Goal: Task Accomplishment & Management: Complete application form

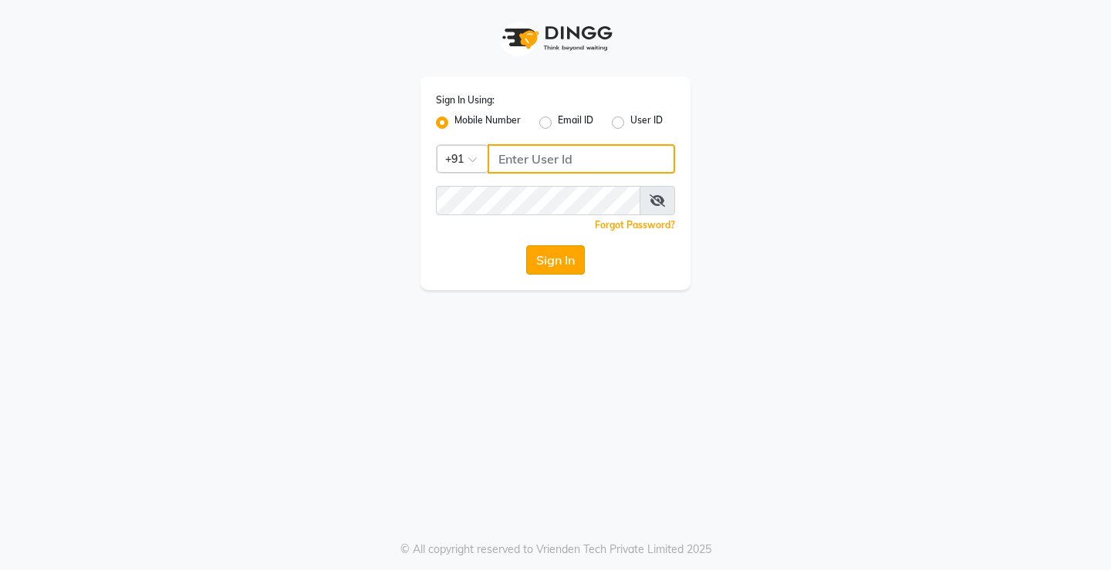
type input "9321178876"
click at [566, 261] on button "Sign In" at bounding box center [555, 259] width 59 height 29
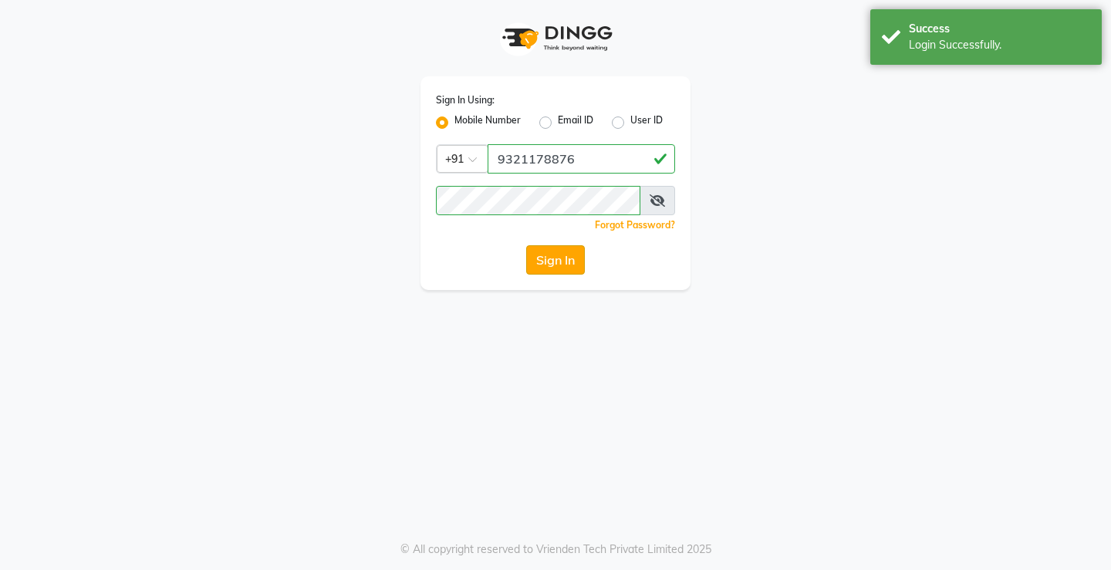
click at [555, 255] on button "Sign In" at bounding box center [555, 259] width 59 height 29
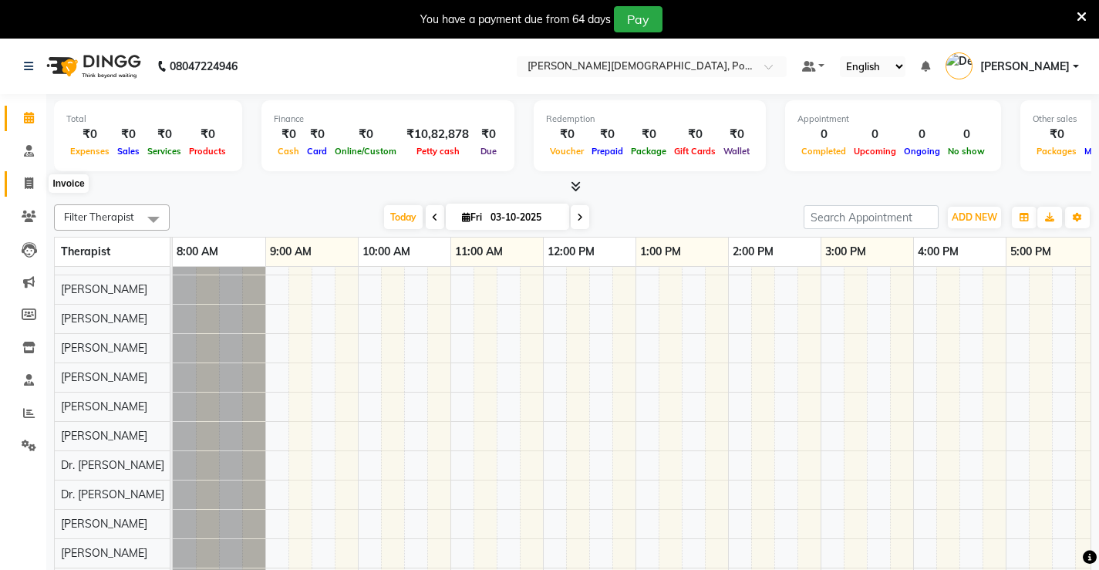
click at [25, 180] on icon at bounding box center [29, 183] width 8 height 12
select select "6814"
select select "service"
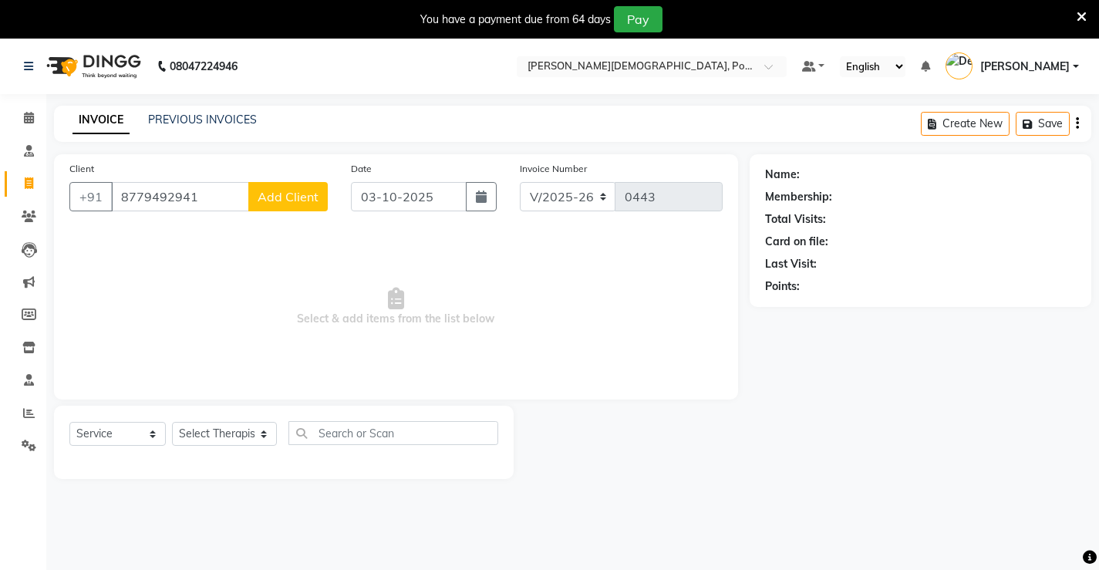
type input "8779492941"
click at [284, 210] on button "Add Client" at bounding box center [287, 196] width 79 height 29
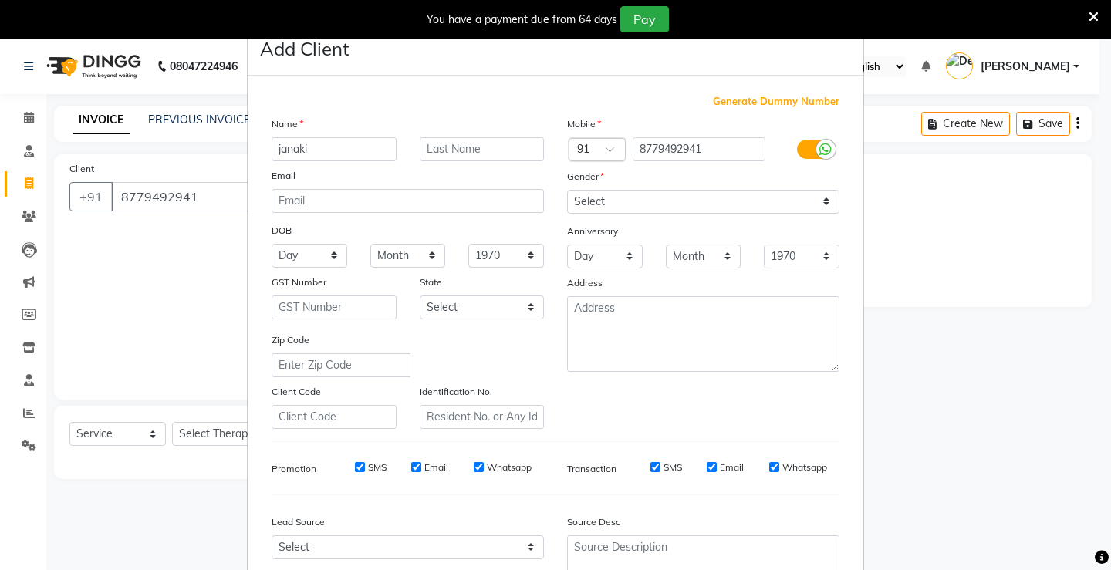
click at [273, 147] on input "janaki" at bounding box center [333, 149] width 125 height 24
click at [274, 147] on input "janaki" at bounding box center [333, 149] width 125 height 24
type input "Janaki"
drag, startPoint x: 622, startPoint y: 197, endPoint x: 627, endPoint y: 206, distance: 10.7
click at [622, 197] on select "Select Male Female Other Prefer Not To Say" at bounding box center [703, 202] width 272 height 24
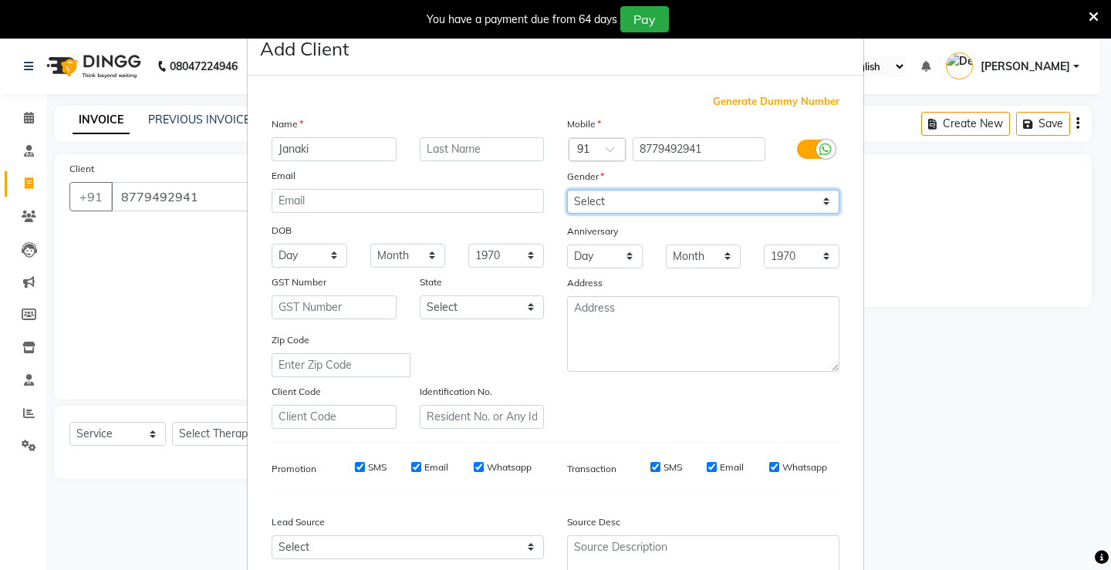
select select "female"
click at [567, 190] on select "Select Male Female Other Prefer Not To Say" at bounding box center [703, 202] width 272 height 24
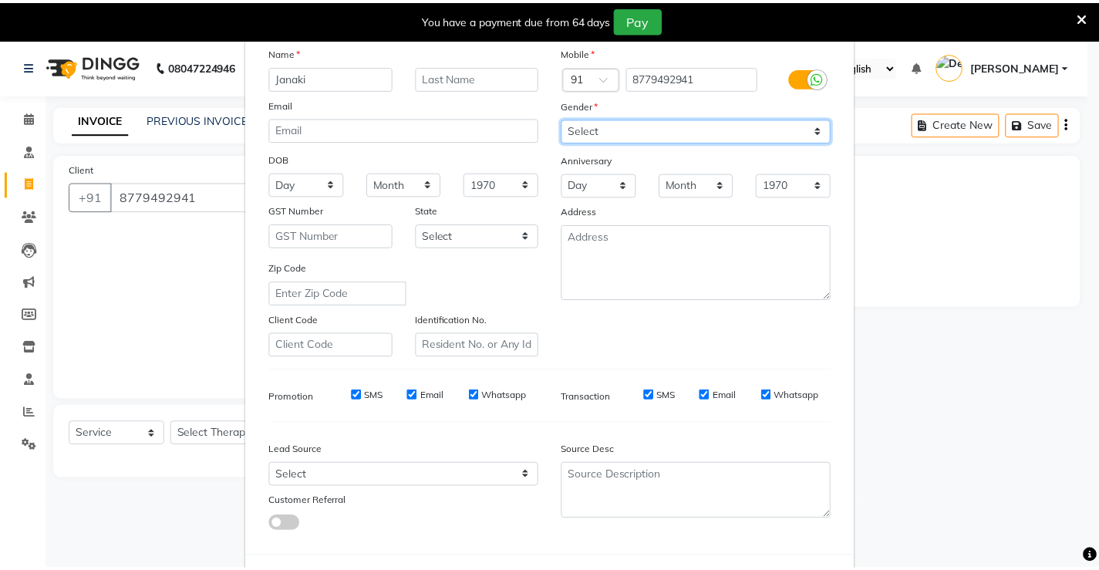
scroll to position [142, 0]
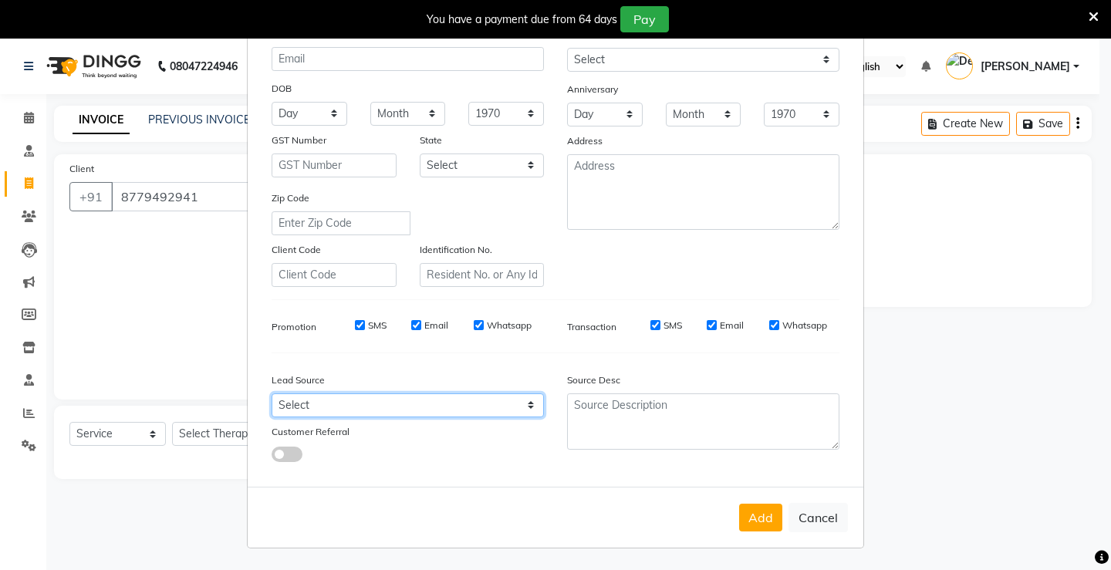
click at [347, 404] on select "Select Walk-in Referral Internet Friend Word of Mouth Advertisement Facebook Ju…" at bounding box center [407, 405] width 272 height 24
click at [271, 393] on select "Select Walk-in Referral Internet Friend Word of Mouth Advertisement Facebook Ju…" at bounding box center [407, 405] width 272 height 24
click at [344, 415] on select "Select Walk-in Referral Internet Friend Word of Mouth Advertisement Facebook Ju…" at bounding box center [407, 405] width 272 height 24
select select "47791"
click at [271, 393] on select "Select Walk-in Referral Internet Friend Word of Mouth Advertisement Facebook Ju…" at bounding box center [407, 405] width 272 height 24
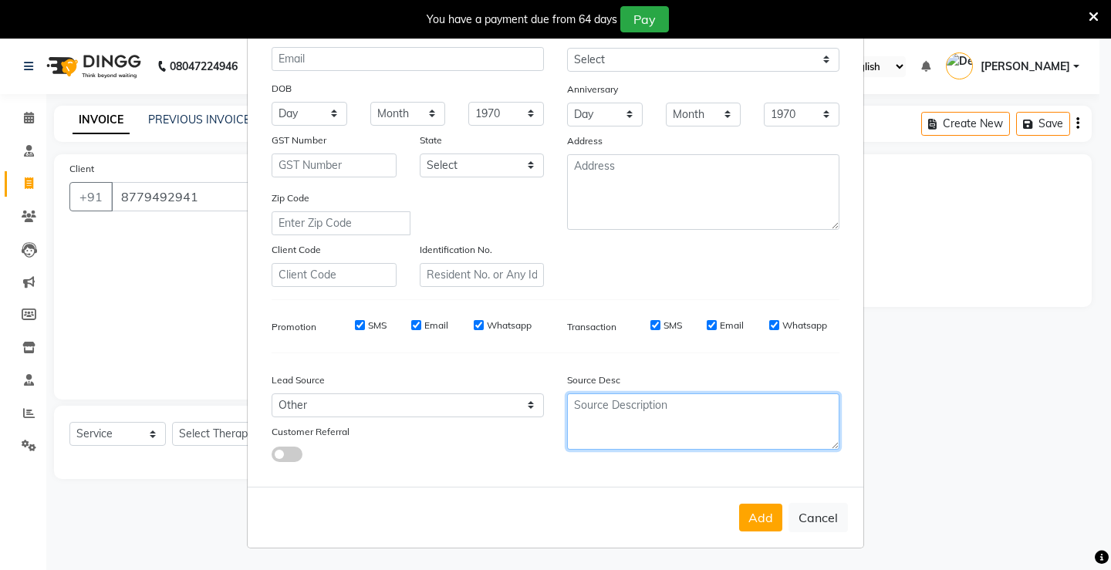
click at [651, 433] on textarea at bounding box center [703, 421] width 272 height 56
click at [589, 398] on textarea "Helpine" at bounding box center [703, 421] width 272 height 56
type textarea "Helpline"
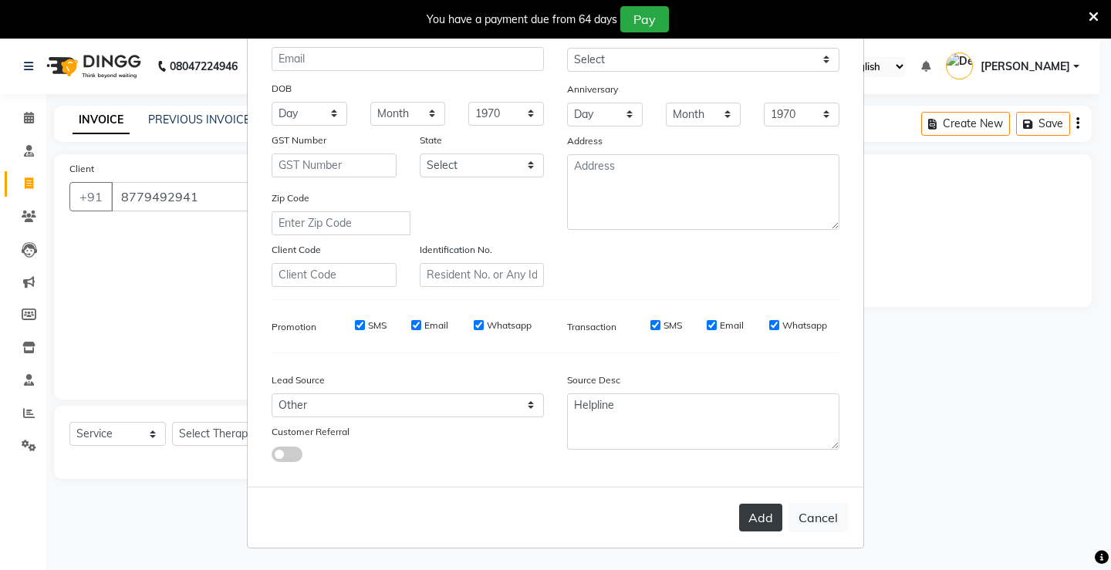
click at [753, 524] on button "Add" at bounding box center [760, 518] width 43 height 28
select select
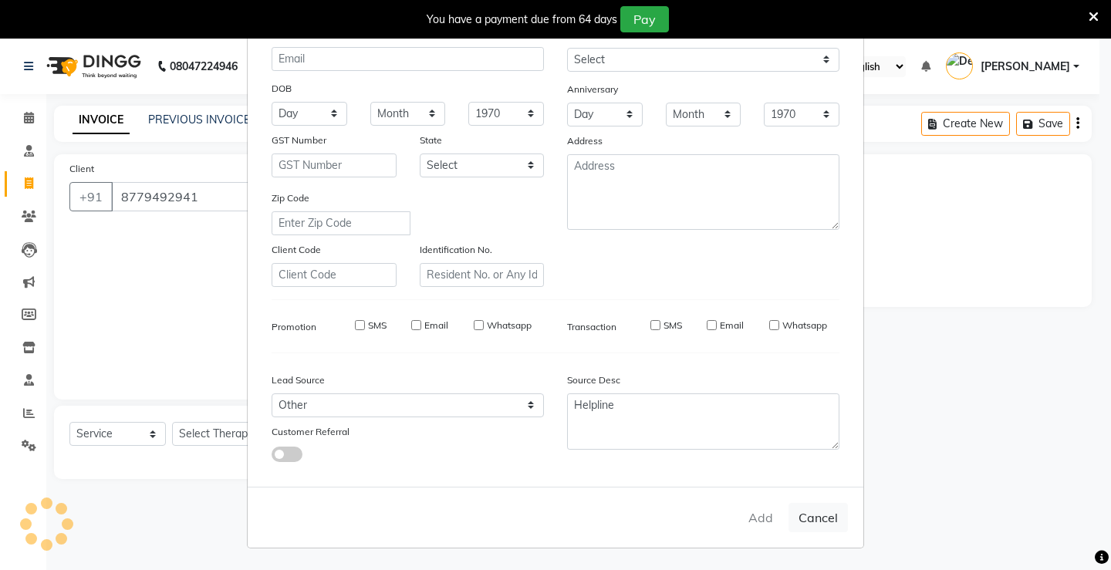
select select
checkbox input "false"
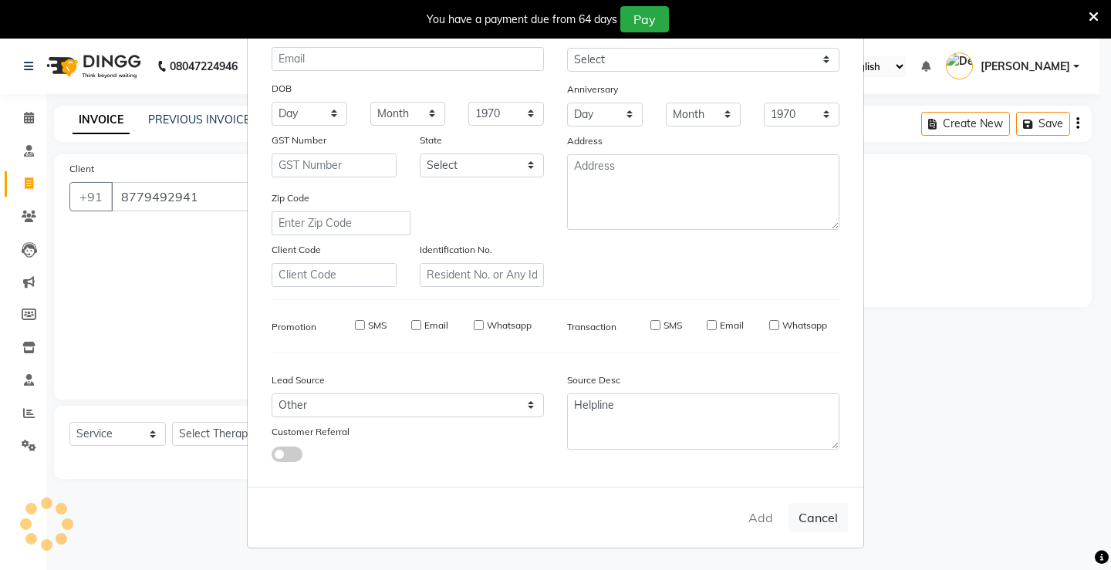
checkbox input "false"
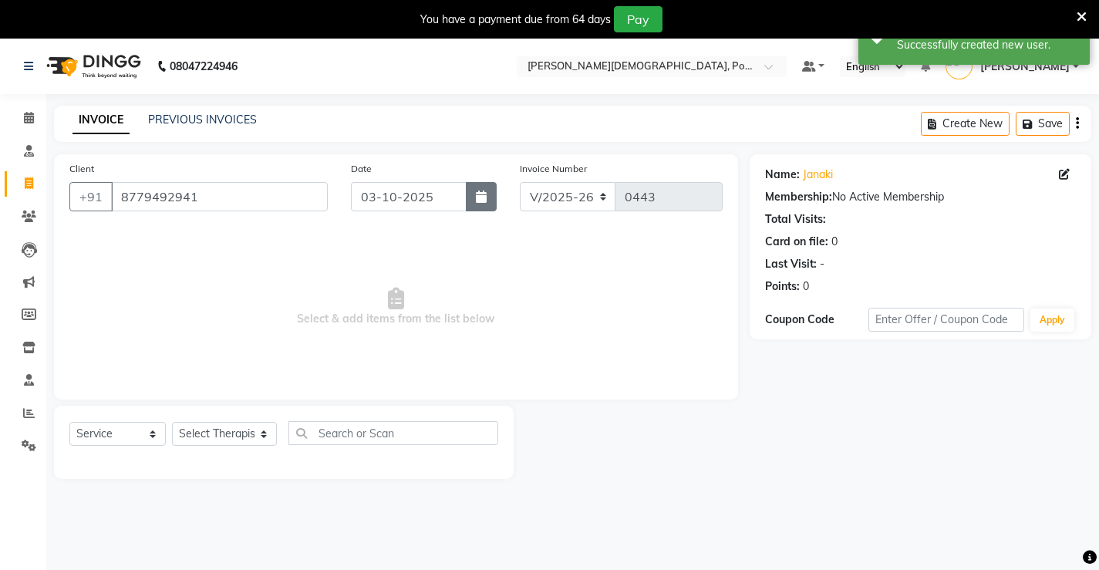
click at [493, 204] on button "button" at bounding box center [481, 196] width 31 height 29
select select "10"
select select "2025"
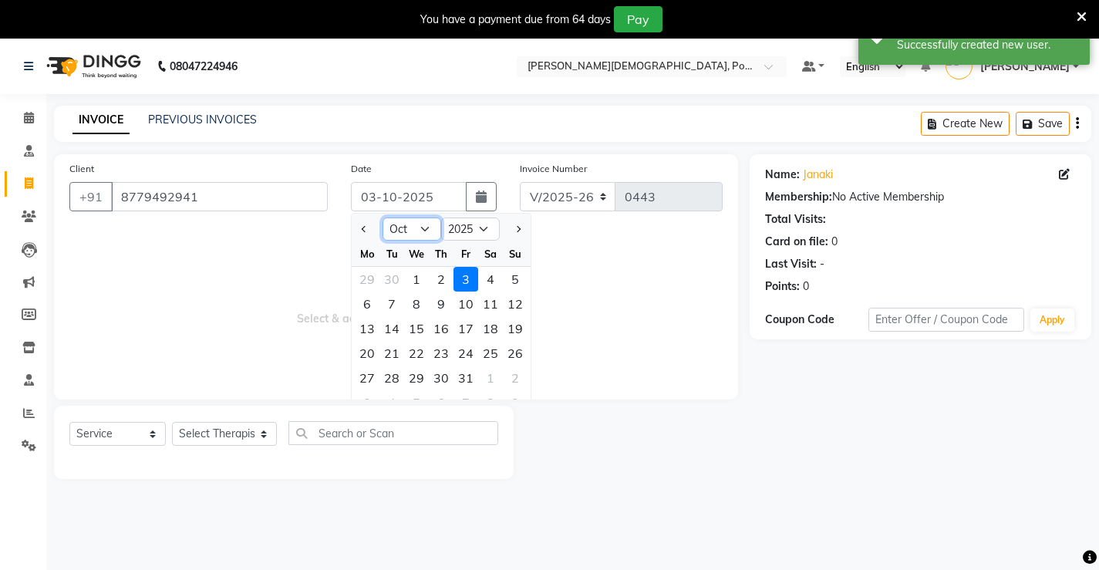
click at [397, 218] on select "Jan Feb Mar Apr May Jun Jul Aug Sep Oct Nov Dec" at bounding box center [412, 228] width 59 height 23
select select "9"
click at [383, 217] on select "Jan Feb Mar Apr May Jun Jul Aug Sep Oct Nov Dec" at bounding box center [412, 228] width 59 height 23
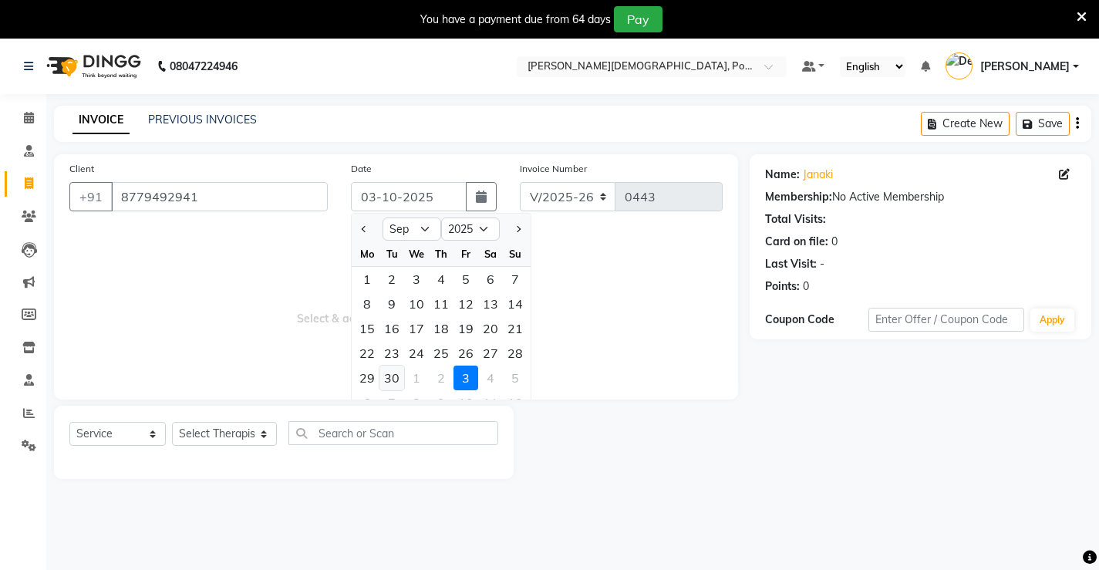
click at [396, 372] on div "30" at bounding box center [391, 378] width 25 height 25
type input "30-09-2025"
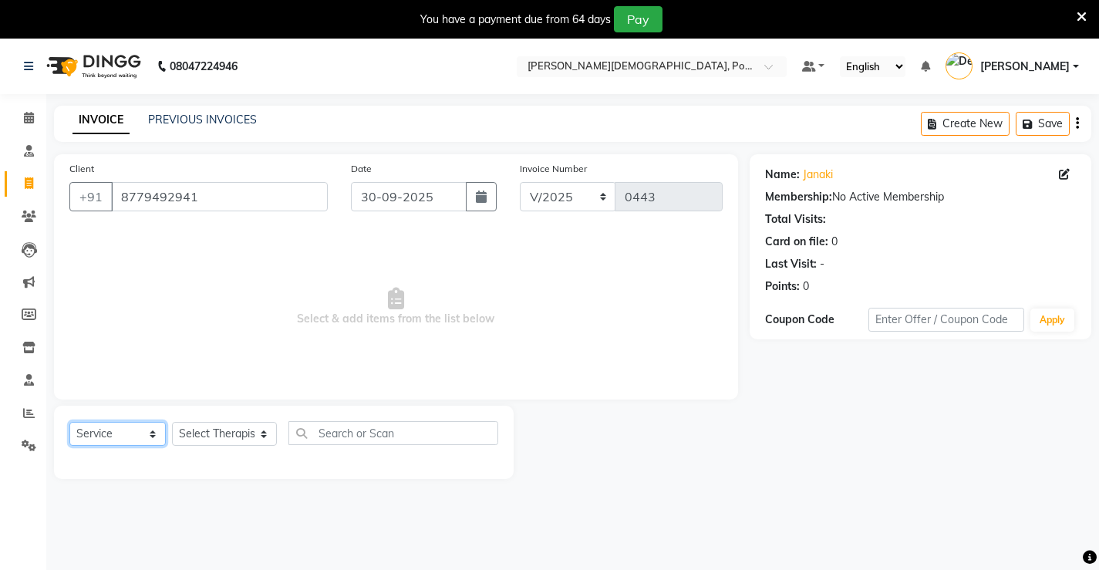
click at [158, 430] on select "Select Service Product Membership Package Voucher Prepaid Gift Card" at bounding box center [117, 434] width 96 height 24
click at [69, 422] on select "Select Service Product Membership Package Voucher Prepaid Gift Card" at bounding box center [117, 434] width 96 height 24
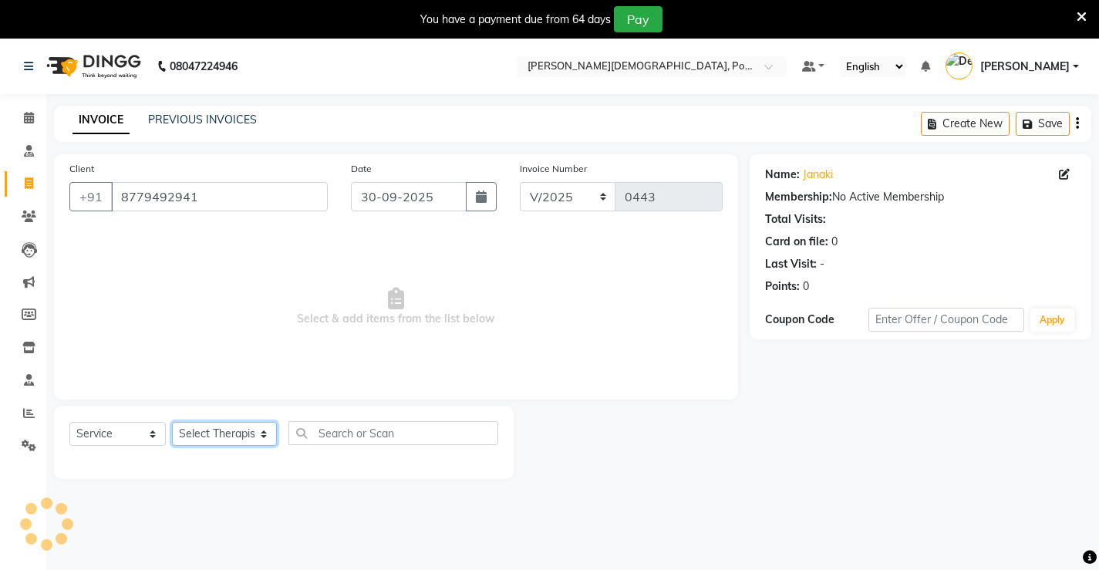
click at [209, 438] on select "Select Therapist Ajith amla Amla Amruta Anita Khatke Anjana Surendra Kalyani Av…" at bounding box center [224, 434] width 105 height 24
select select "88886"
click at [172, 422] on select "Select Therapist Ajith amla Amla Amruta Anita Khatke Anjana Surendra Kalyani Av…" at bounding box center [224, 434] width 105 height 24
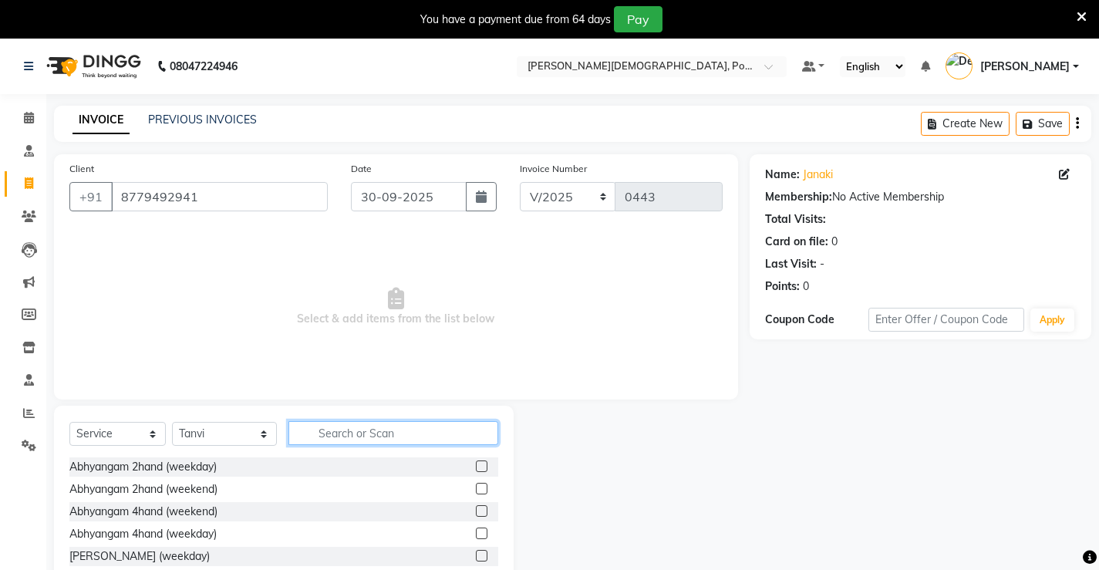
click at [319, 443] on input "text" at bounding box center [393, 433] width 210 height 24
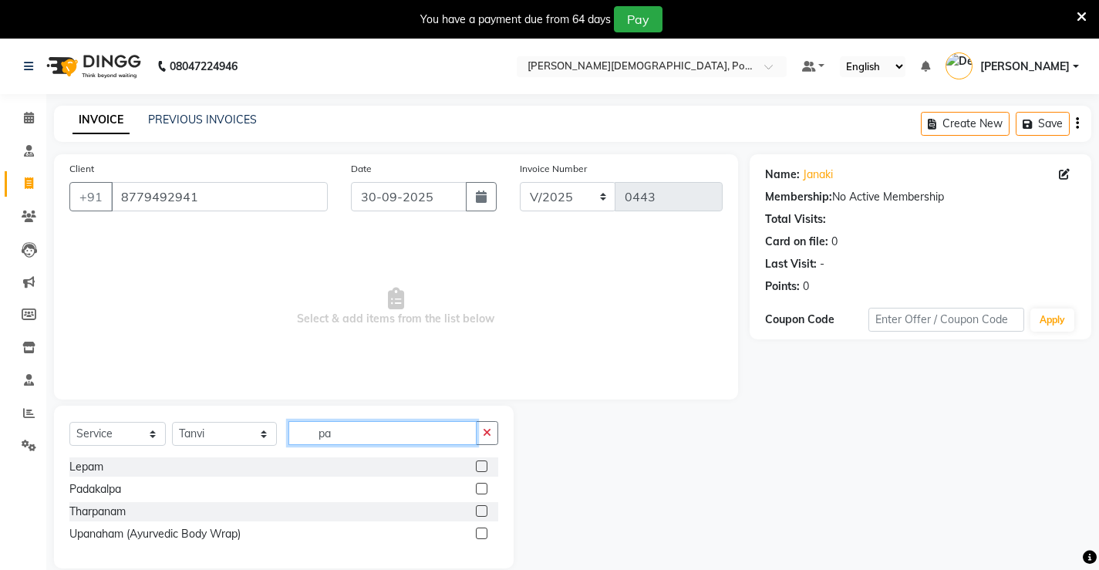
type input "pa"
click at [482, 494] on label at bounding box center [482, 489] width 12 height 12
click at [482, 494] on input "checkbox" at bounding box center [481, 489] width 10 height 10
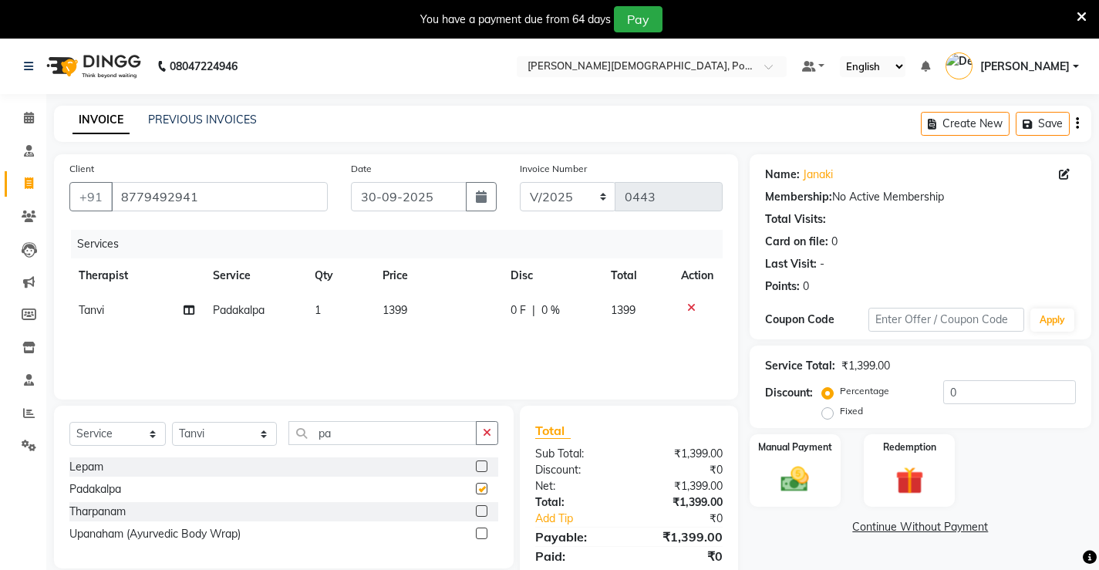
checkbox input "false"
click at [406, 306] on span "1399" at bounding box center [395, 310] width 25 height 14
select select "88886"
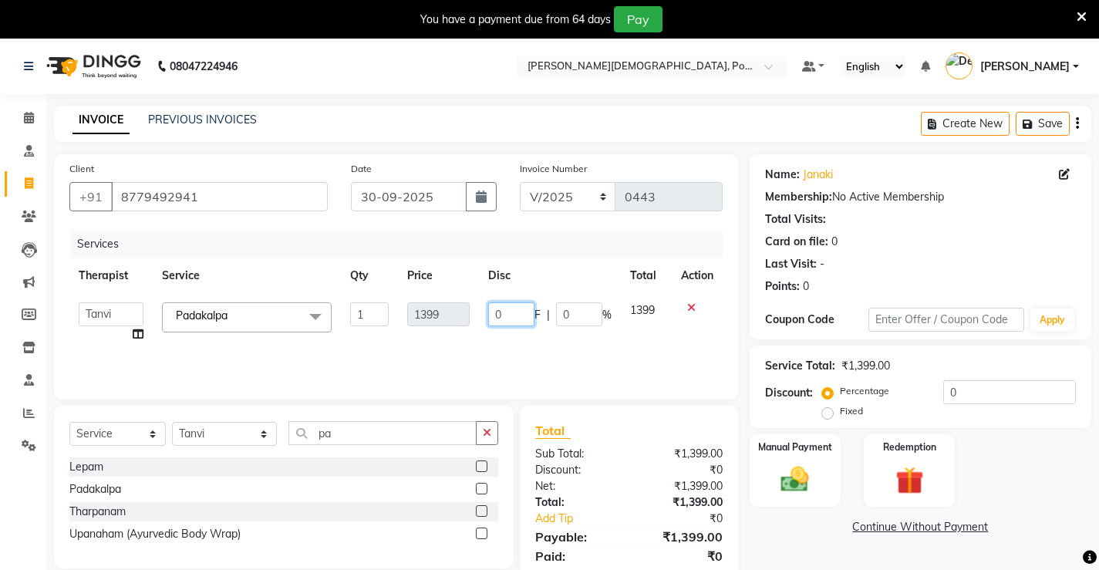
click at [522, 314] on input "0" at bounding box center [511, 314] width 46 height 24
type input "4"
type input "399"
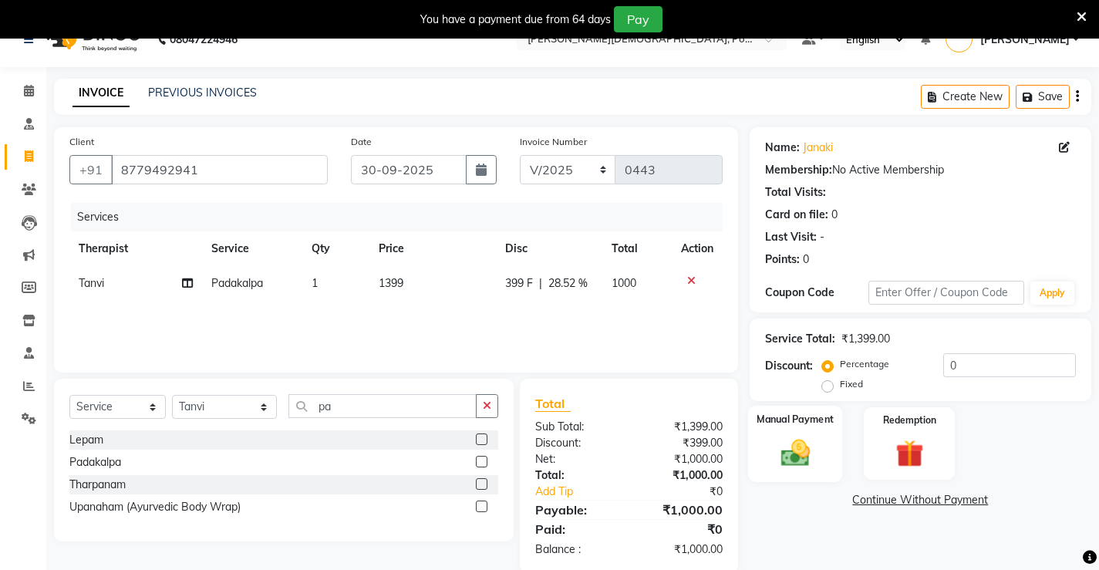
scroll to position [53, 0]
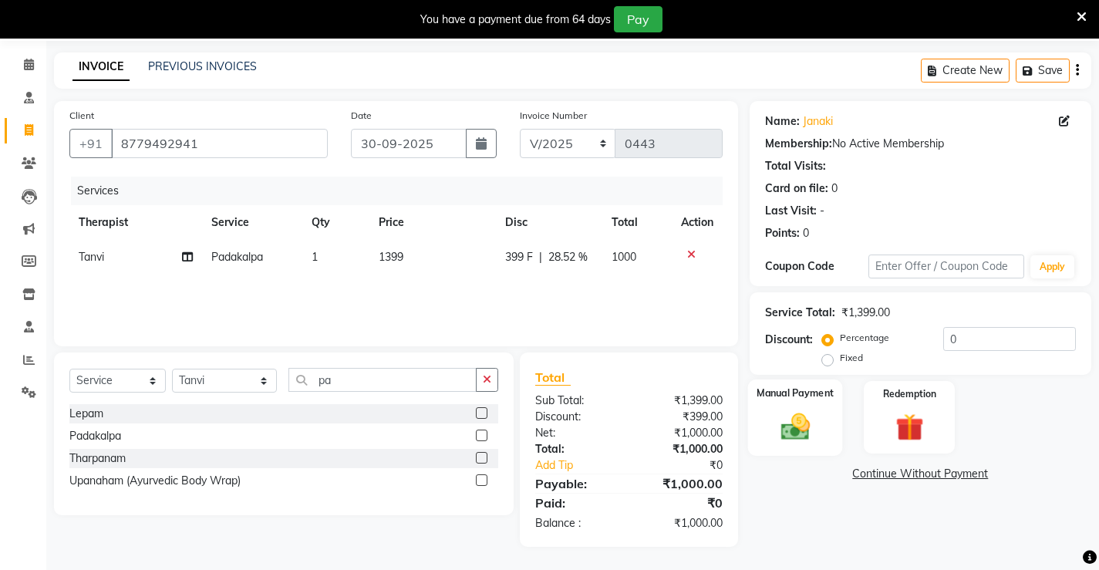
click at [799, 415] on img at bounding box center [794, 426] width 47 height 33
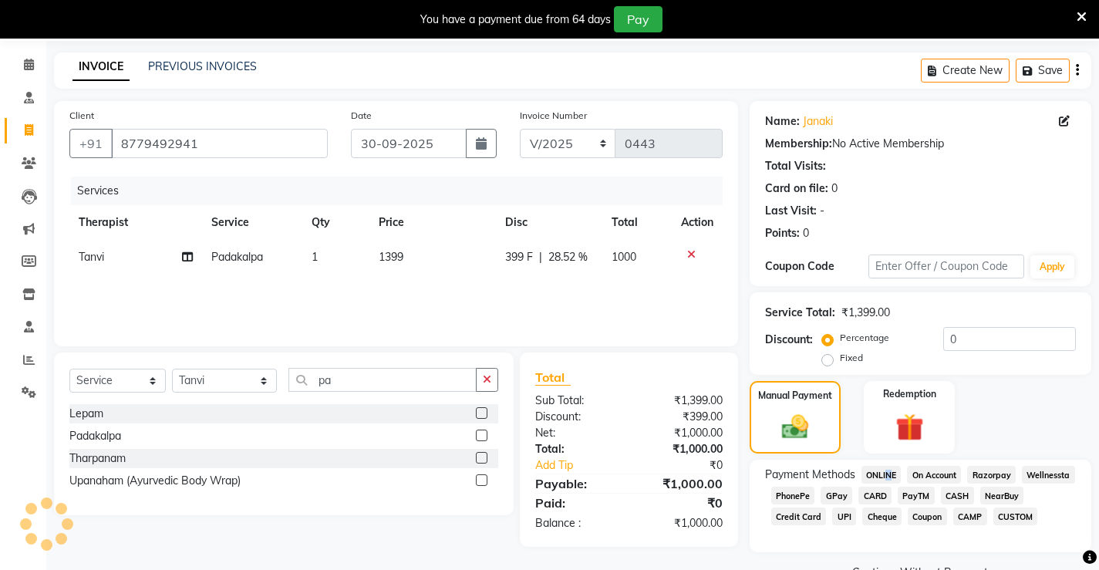
click at [885, 476] on span "ONLINE" at bounding box center [881, 475] width 40 height 18
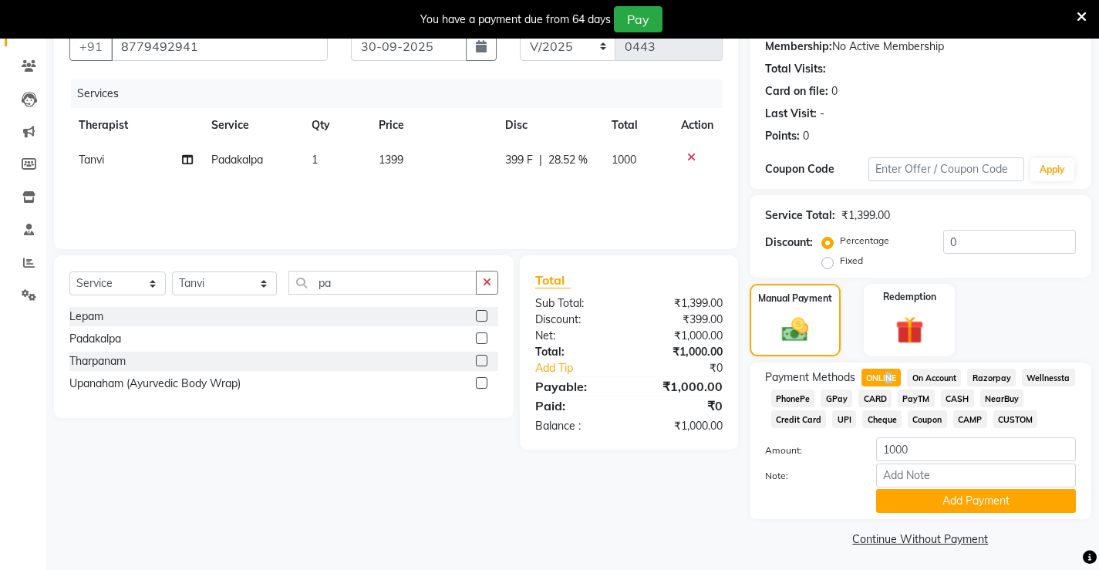
scroll to position [154, 0]
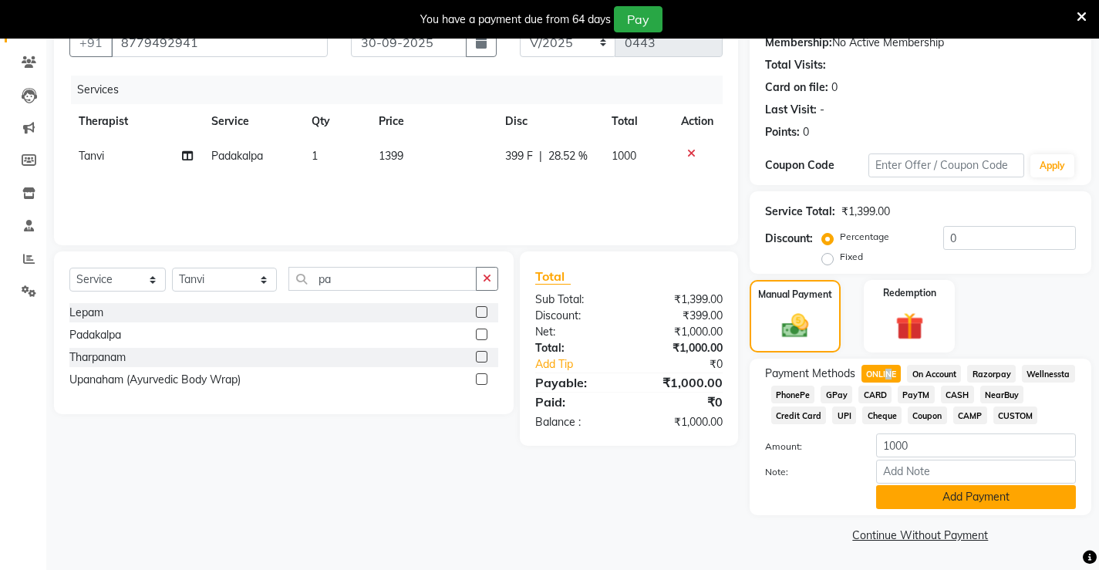
click at [942, 506] on button "Add Payment" at bounding box center [976, 497] width 200 height 24
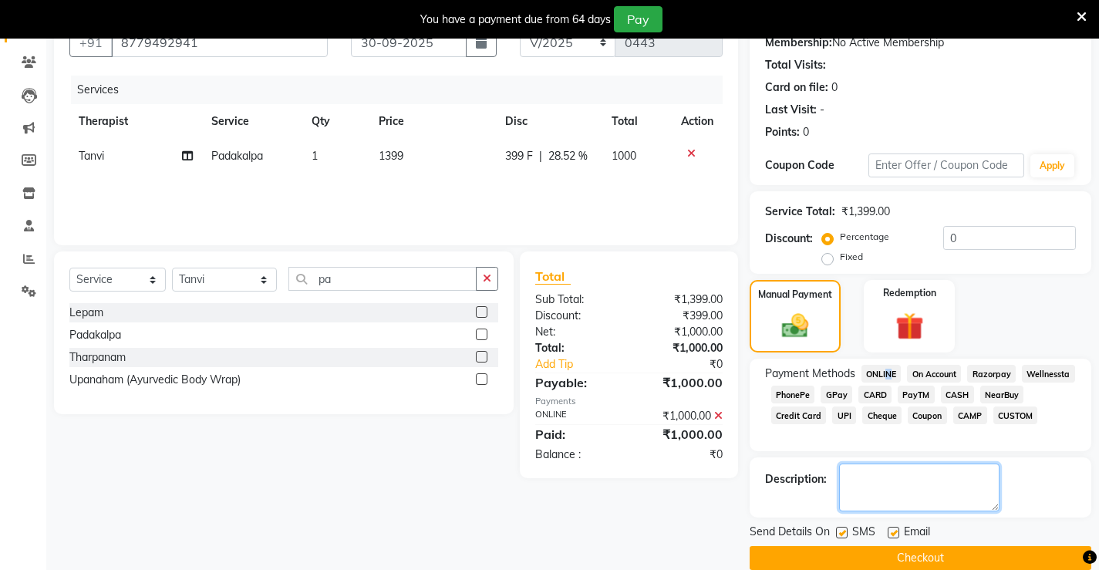
click at [917, 481] on textarea at bounding box center [919, 487] width 160 height 48
type textarea "RBl code"
click at [900, 530] on div "Email" at bounding box center [915, 533] width 55 height 19
click at [891, 534] on label at bounding box center [894, 533] width 12 height 12
click at [891, 534] on input "checkbox" at bounding box center [893, 533] width 10 height 10
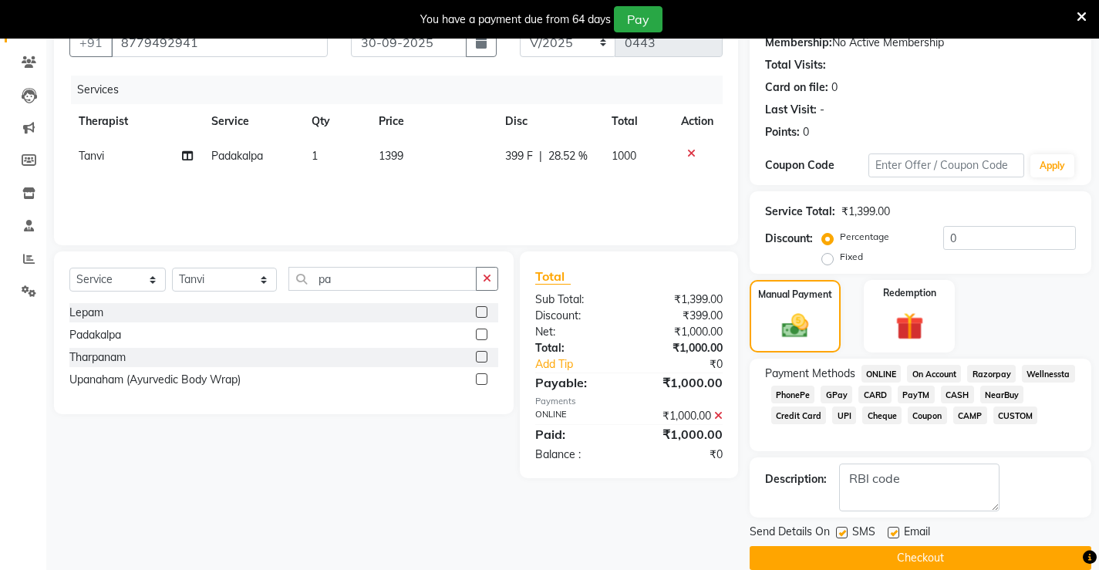
checkbox input "false"
click at [838, 534] on label at bounding box center [842, 533] width 12 height 12
click at [838, 534] on input "checkbox" at bounding box center [841, 533] width 10 height 10
checkbox input "false"
click at [866, 568] on button "Checkout" at bounding box center [921, 558] width 342 height 24
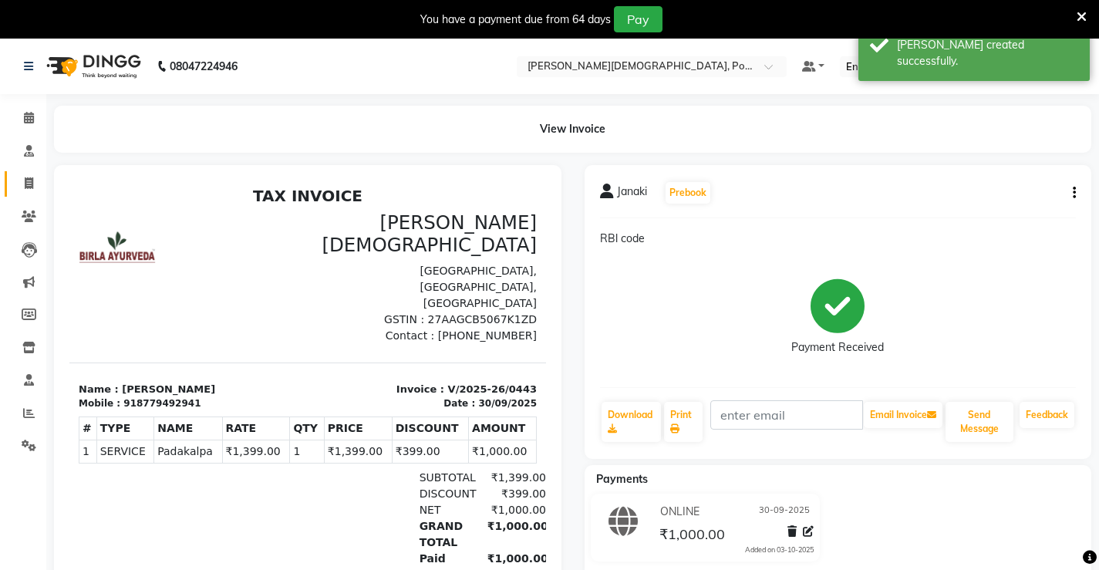
click at [23, 174] on link "Invoice" at bounding box center [23, 183] width 37 height 25
select select "service"
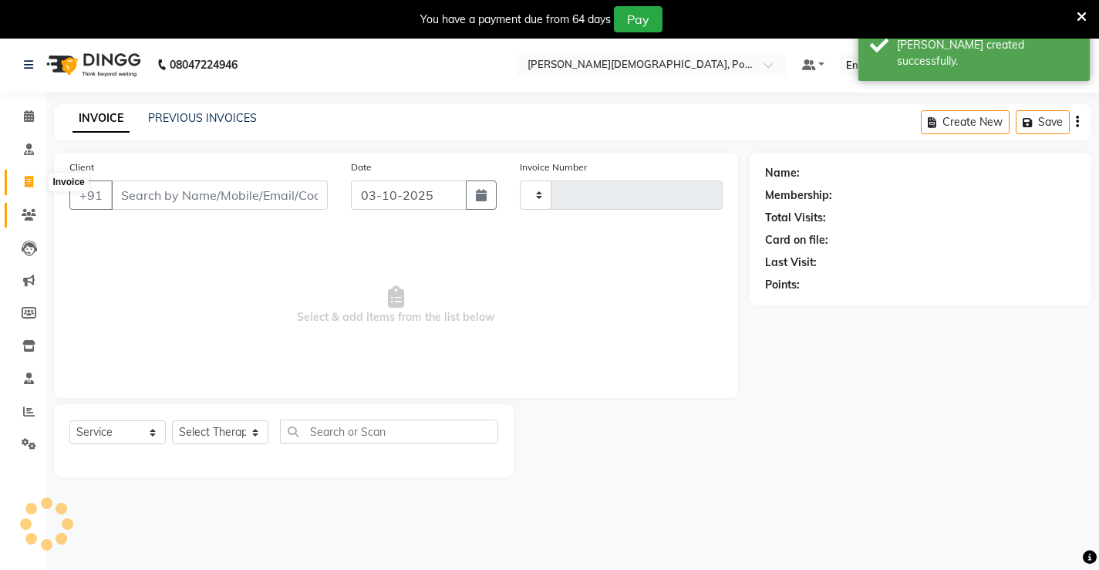
scroll to position [39, 0]
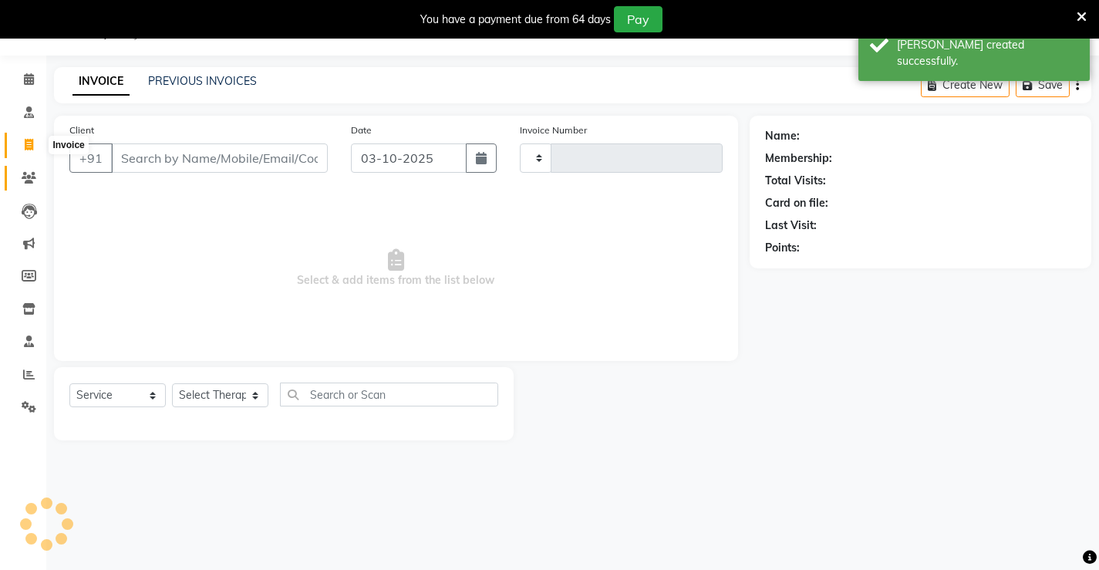
type input "0444"
select select "6814"
type input "9820543100"
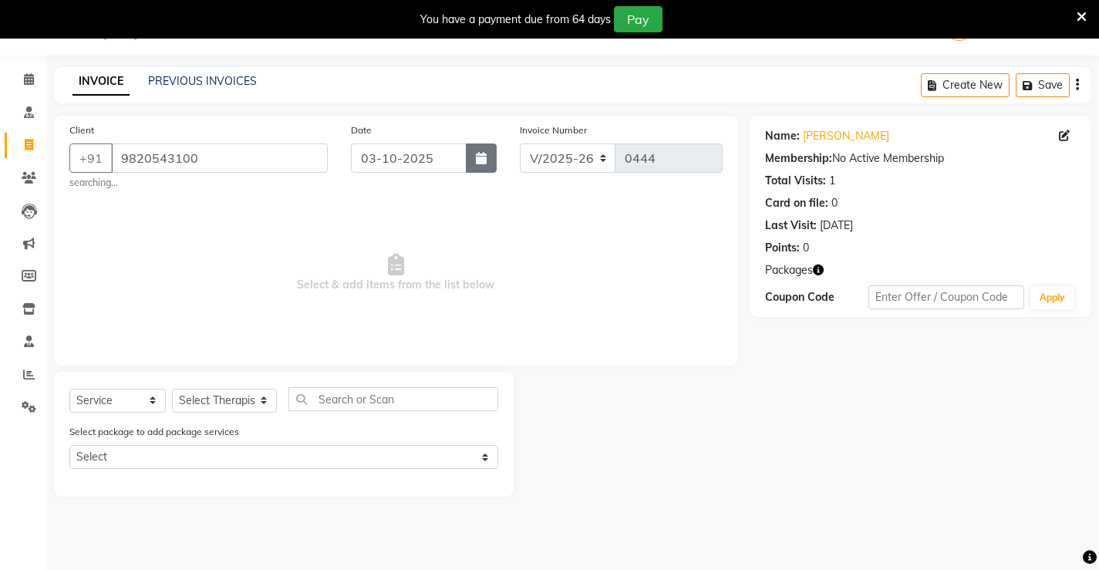
click at [481, 163] on icon "button" at bounding box center [481, 158] width 11 height 12
select select "10"
select select "2025"
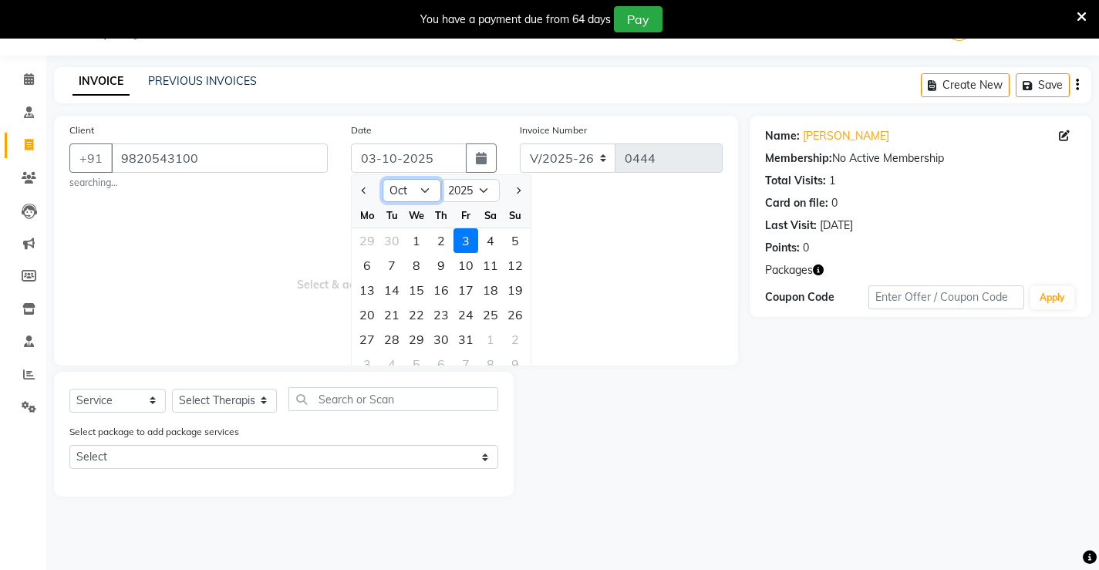
click at [415, 198] on select "Jan Feb Mar Apr May Jun Jul Aug Sep Oct Nov Dec" at bounding box center [412, 190] width 59 height 23
select select "9"
click at [383, 179] on select "Jan Feb Mar Apr May Jun Jul Aug Sep Oct Nov Dec" at bounding box center [412, 190] width 59 height 23
click at [482, 316] on div "27" at bounding box center [490, 314] width 25 height 25
type input "27-09-2025"
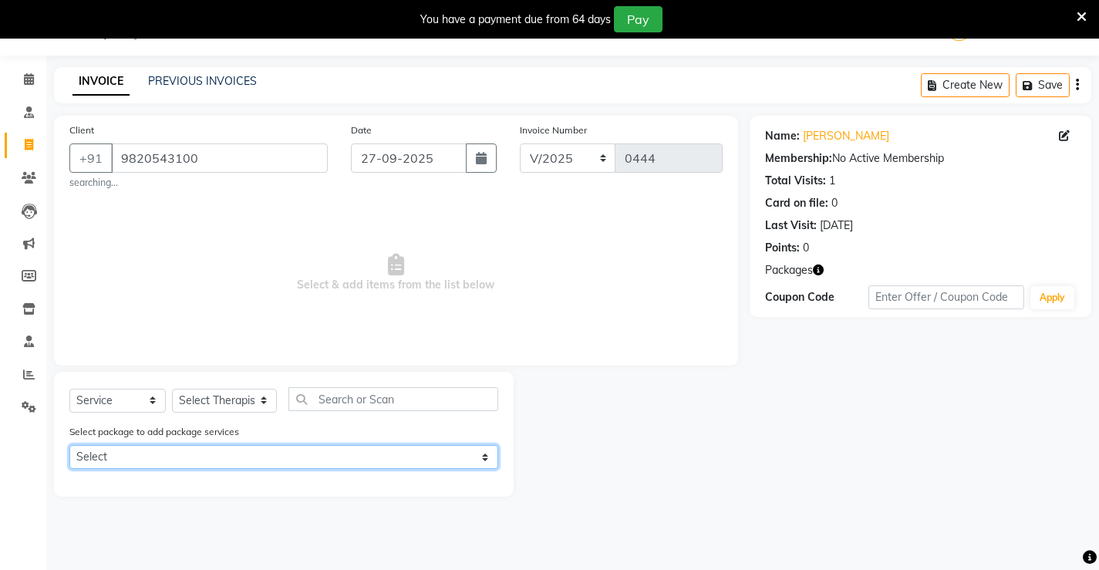
click at [159, 450] on select "Select Abhyangam 100 Session at 1 Lakh" at bounding box center [283, 457] width 429 height 24
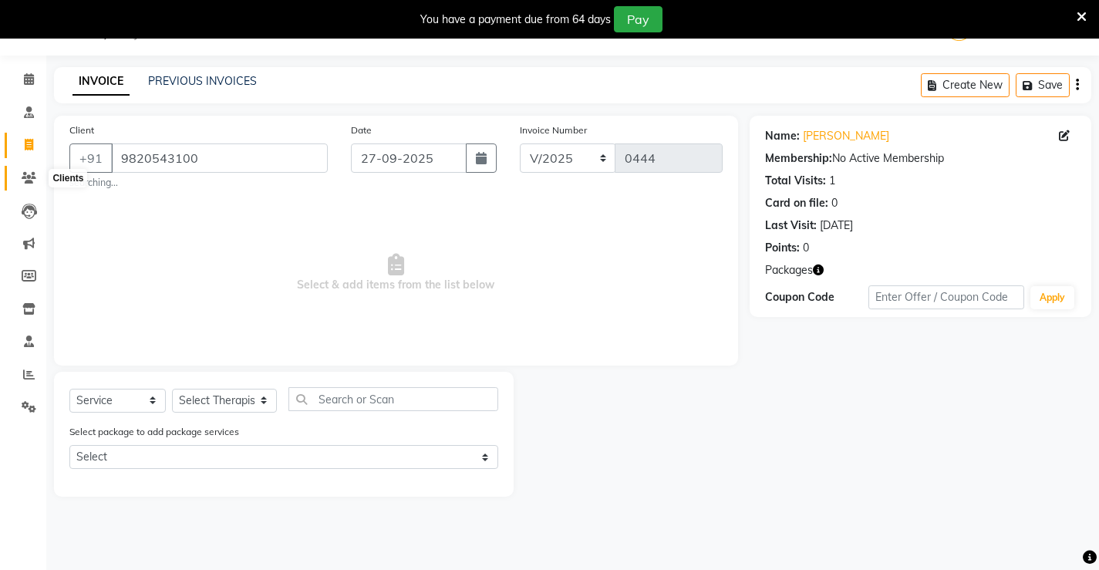
click at [24, 182] on icon at bounding box center [29, 178] width 15 height 12
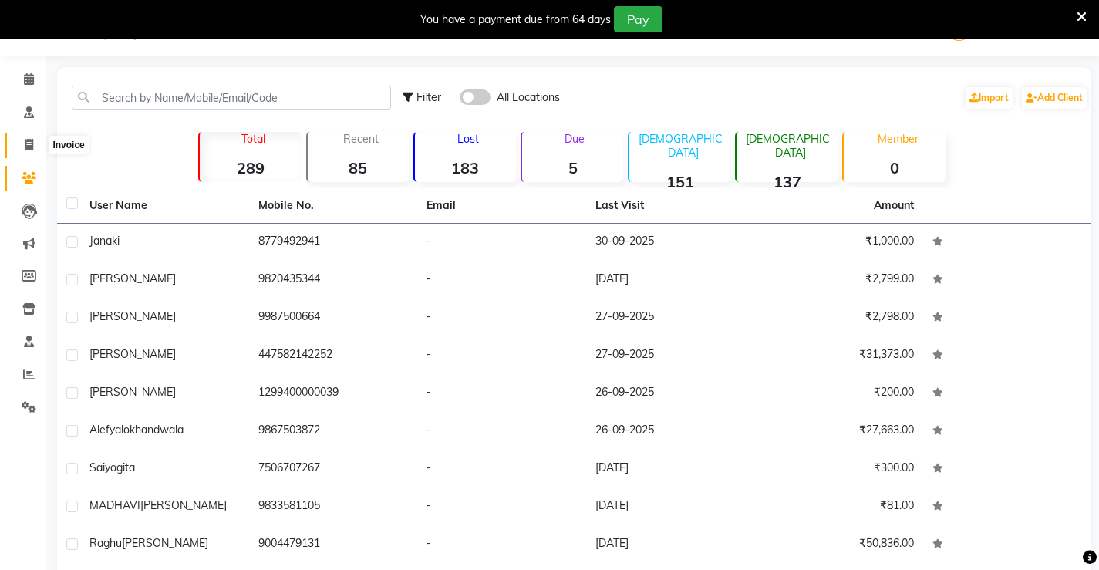
click at [31, 143] on icon at bounding box center [29, 145] width 8 height 12
select select "6814"
select select "service"
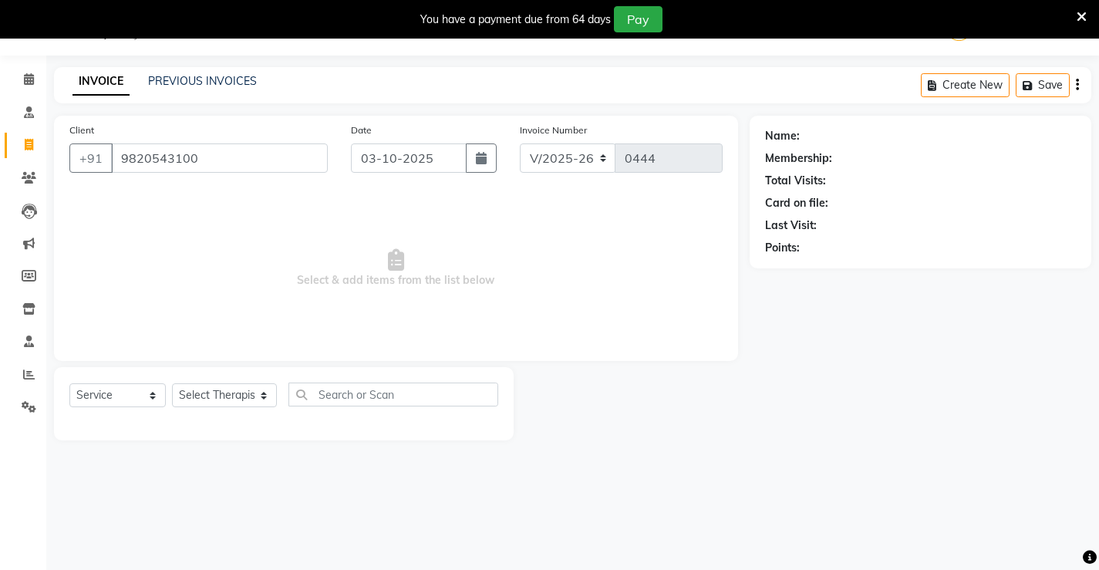
type input "9820543100"
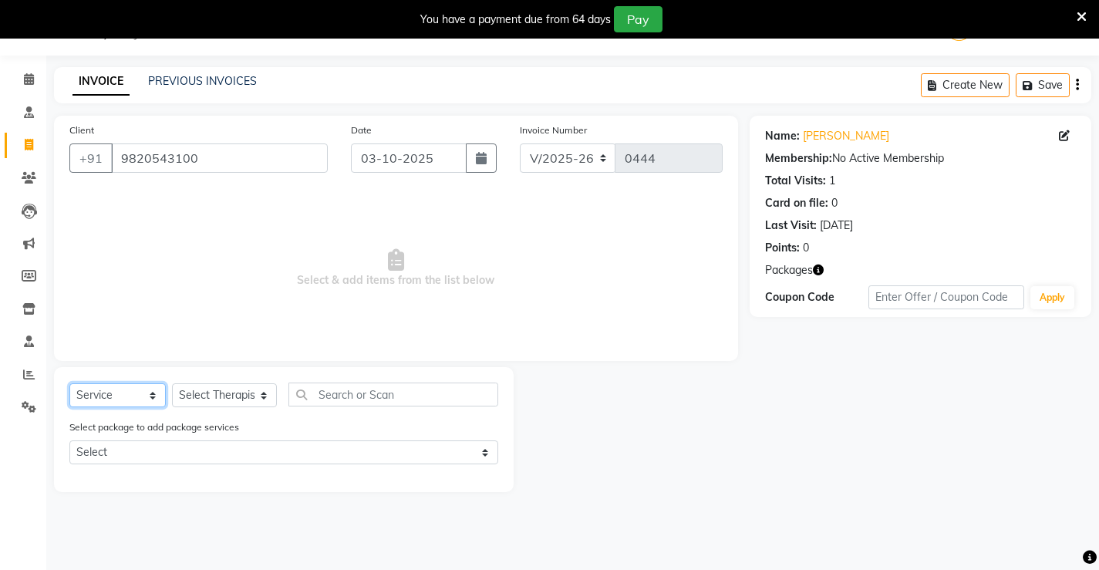
click at [160, 387] on select "Select Service Product Membership Package Voucher Prepaid Gift Card" at bounding box center [117, 395] width 96 height 24
select select "P"
click at [69, 383] on select "Select Service Product Membership Package Voucher Prepaid Gift Card" at bounding box center [117, 395] width 96 height 24
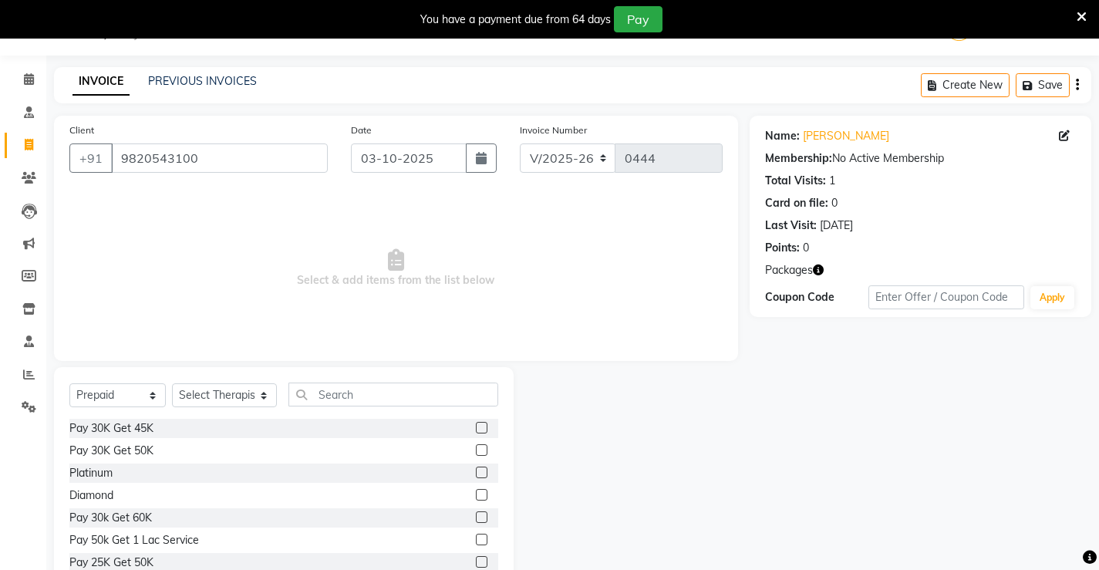
click at [244, 381] on div "Select Service Product Membership Package Voucher Prepaid Gift Card Select Ther…" at bounding box center [284, 481] width 460 height 228
click at [247, 388] on select "Select Therapist Ajith amla Amla Amruta Anita Khatke Anjana Surendra Kalyani Av…" at bounding box center [224, 395] width 105 height 24
select select "88718"
click at [172, 383] on select "Select Therapist Ajith amla Amla Amruta Anita Khatke Anjana Surendra Kalyani Av…" at bounding box center [224, 395] width 105 height 24
click at [462, 441] on div "Pay 30K Get 50K" at bounding box center [283, 450] width 429 height 19
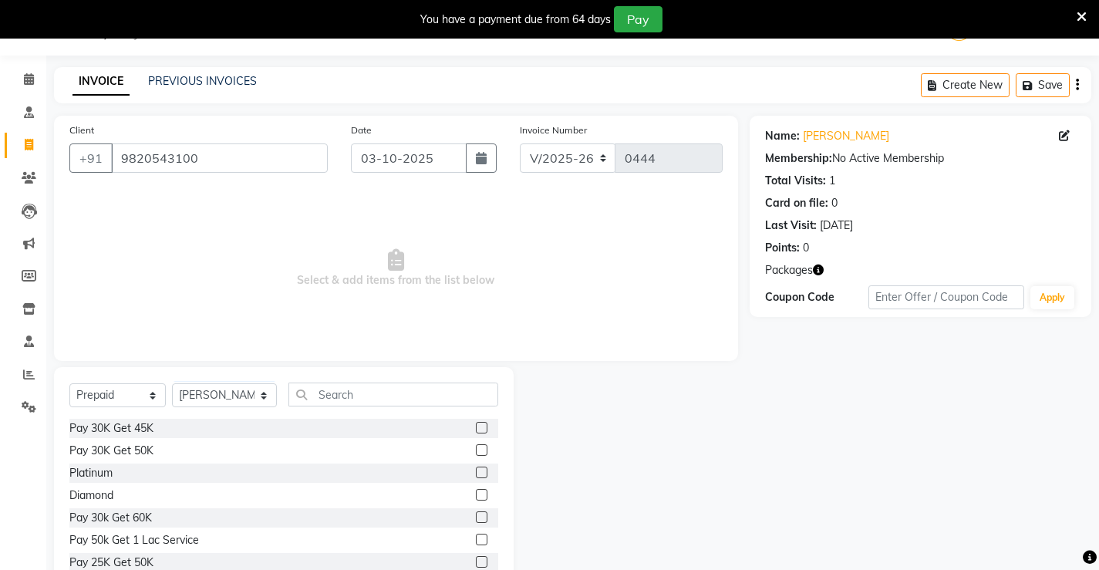
click at [476, 450] on label at bounding box center [482, 450] width 12 height 12
click at [476, 450] on input "checkbox" at bounding box center [481, 451] width 10 height 10
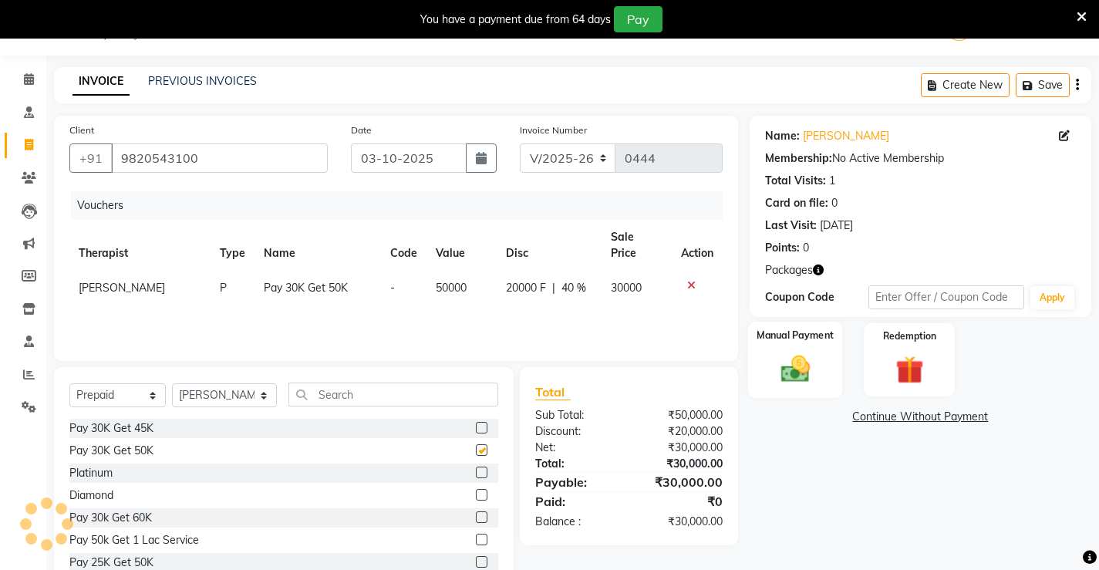
checkbox input "false"
click at [827, 369] on div "Manual Payment" at bounding box center [794, 360] width 95 height 76
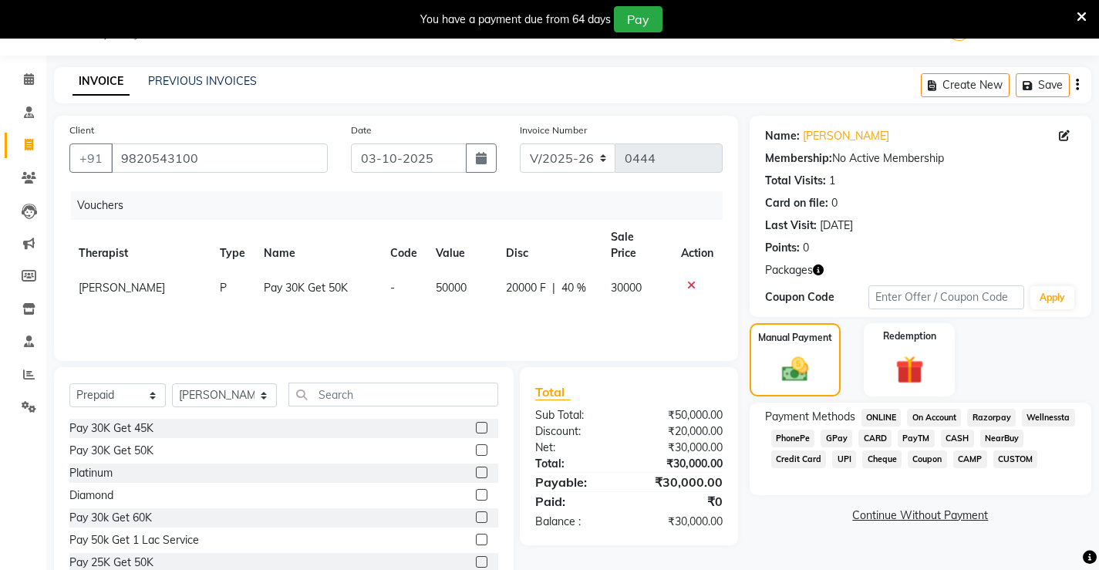
click at [879, 420] on span "ONLINE" at bounding box center [881, 418] width 40 height 18
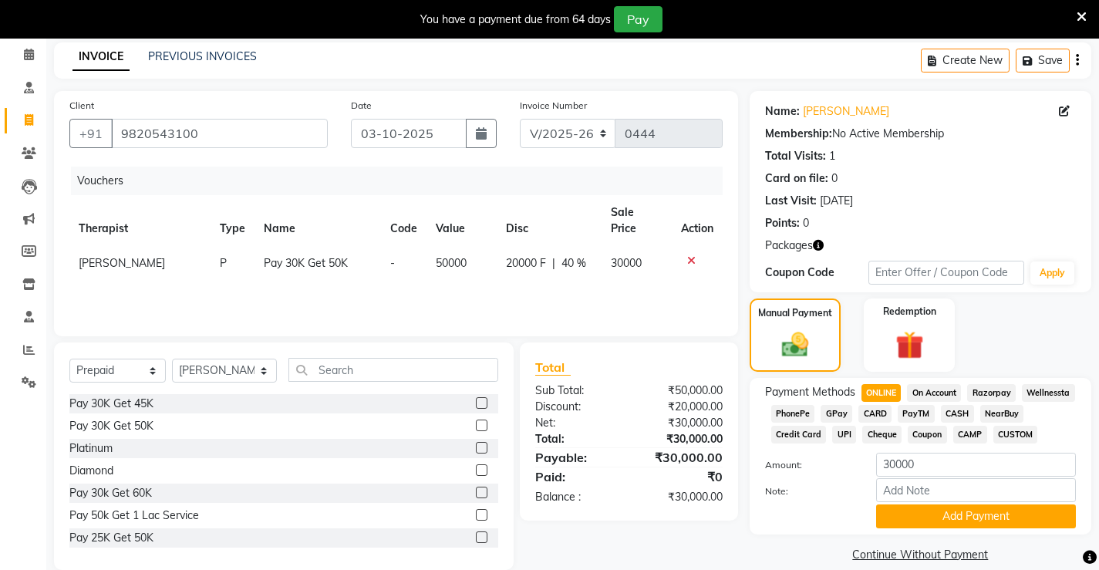
scroll to position [86, 0]
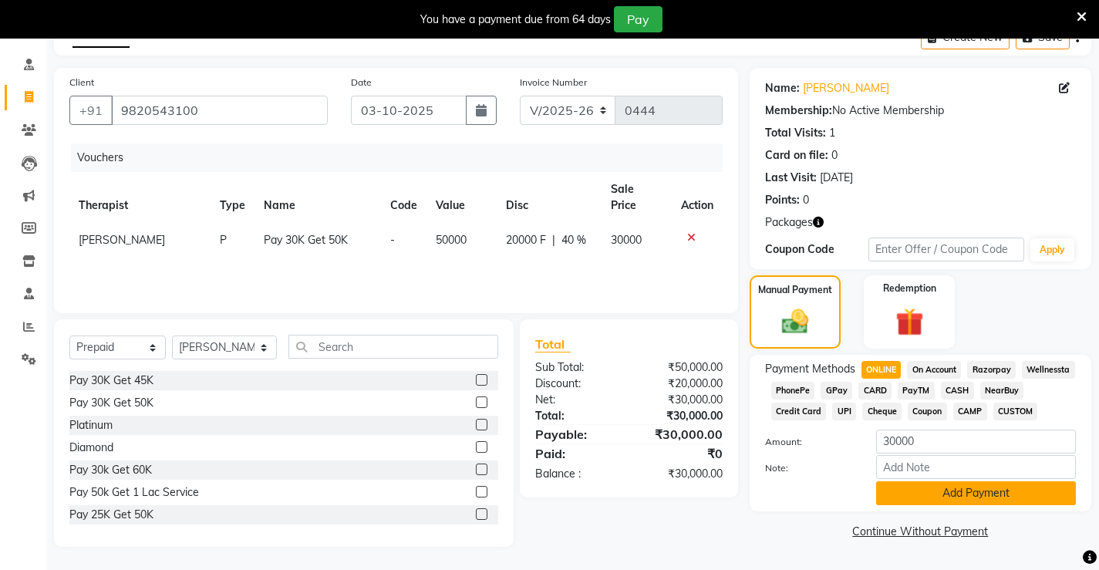
click at [929, 493] on button "Add Payment" at bounding box center [976, 493] width 200 height 24
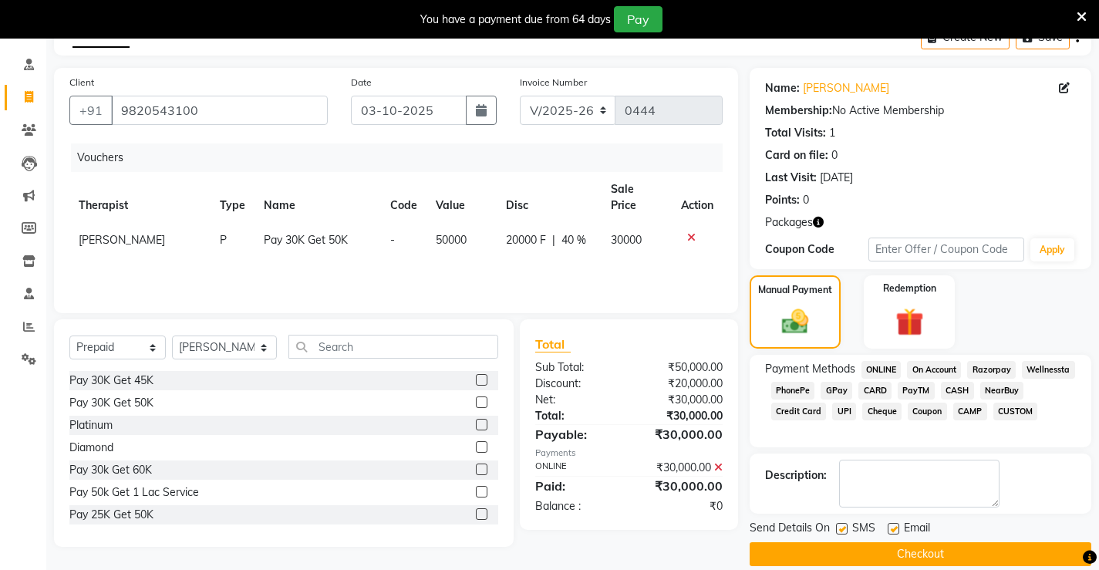
click at [844, 532] on label at bounding box center [842, 529] width 12 height 12
click at [844, 532] on input "checkbox" at bounding box center [841, 529] width 10 height 10
checkbox input "false"
click at [888, 527] on label at bounding box center [894, 529] width 12 height 12
click at [888, 527] on input "checkbox" at bounding box center [893, 529] width 10 height 10
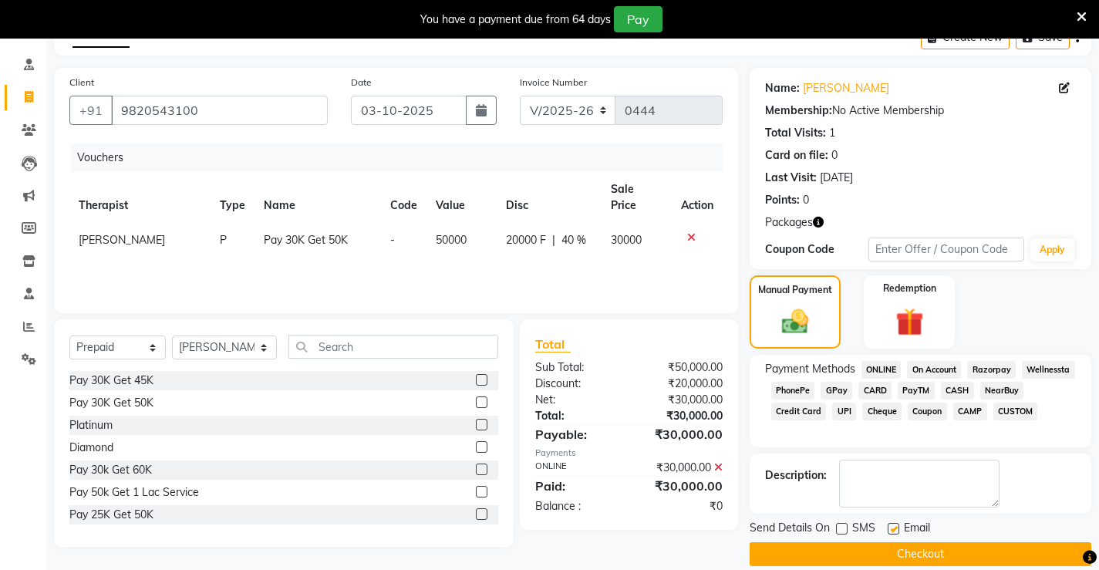
checkbox input "false"
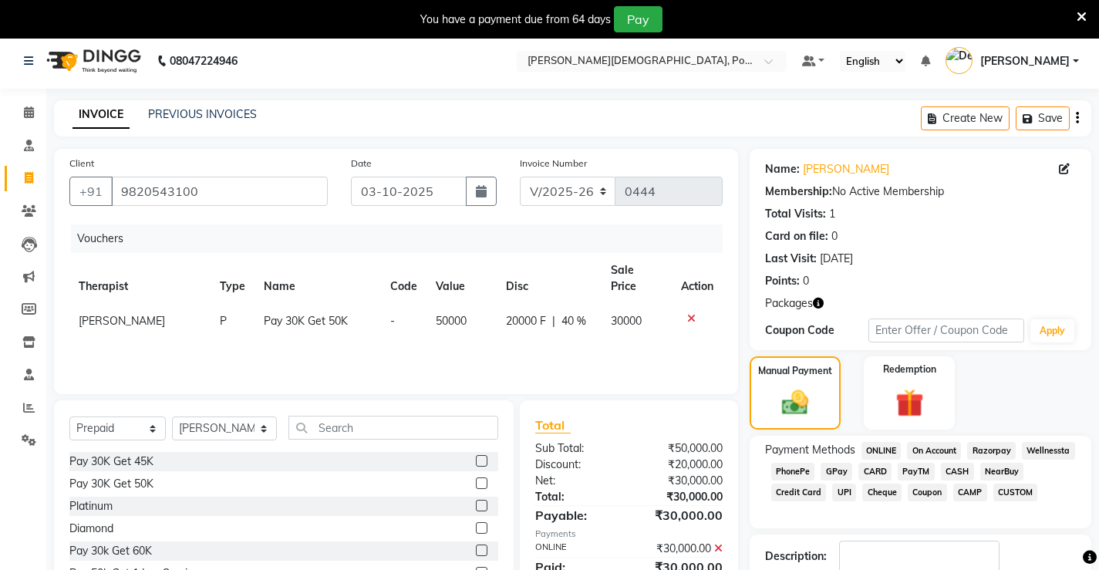
scroll to position [0, 0]
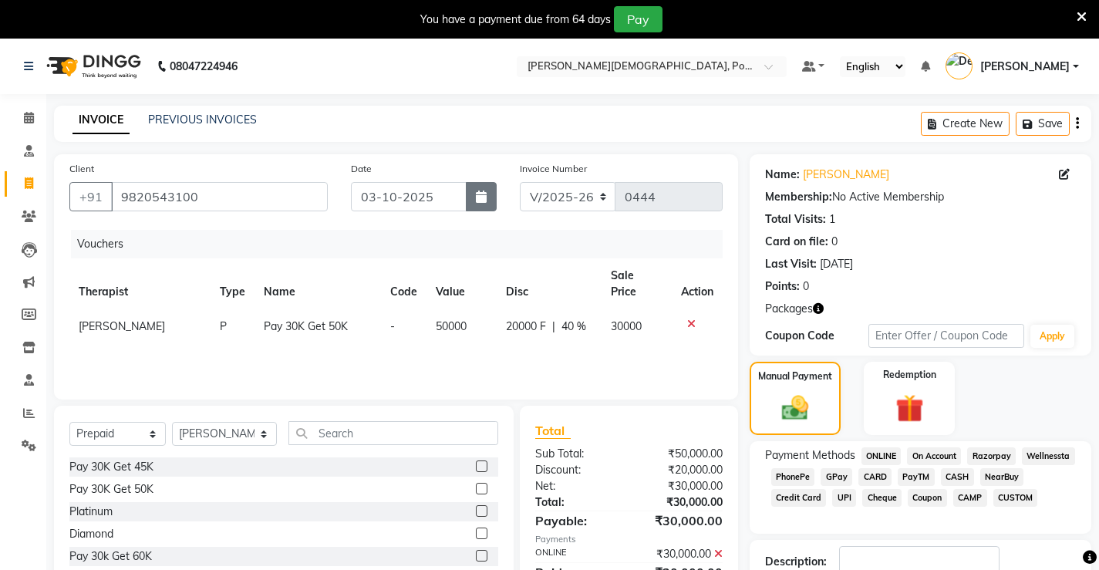
click at [477, 197] on icon "button" at bounding box center [481, 196] width 11 height 12
select select "10"
select select "2025"
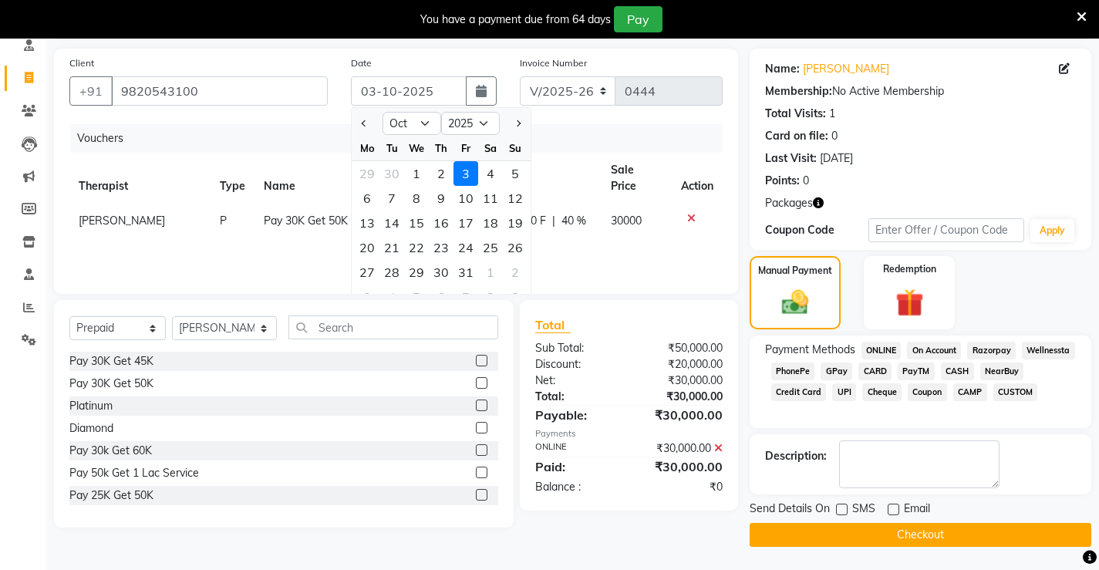
click at [719, 445] on icon at bounding box center [718, 448] width 8 height 11
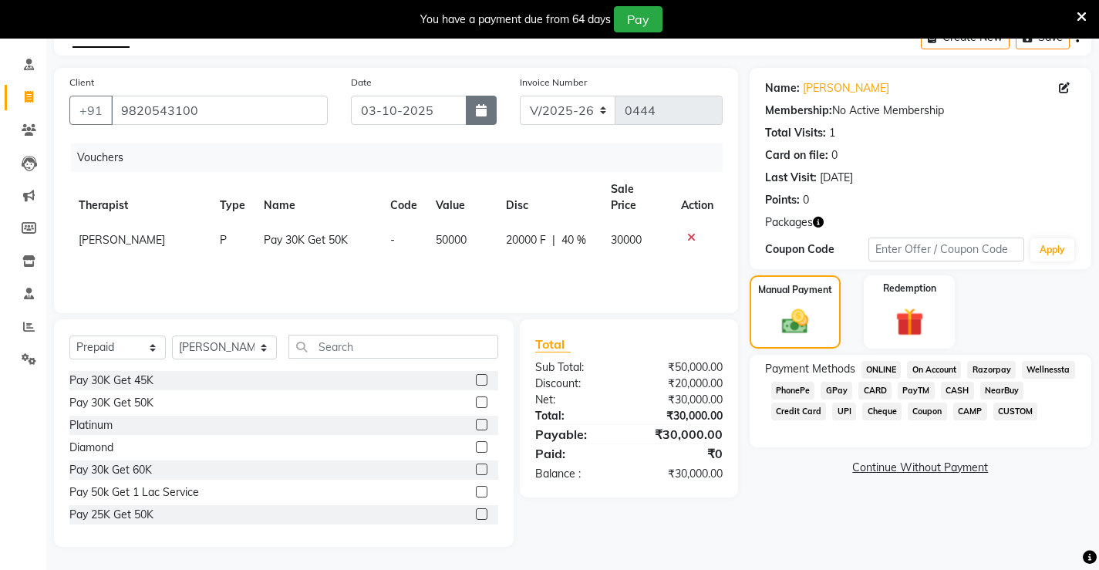
click at [490, 113] on button "button" at bounding box center [481, 110] width 31 height 29
select select "10"
select select "2025"
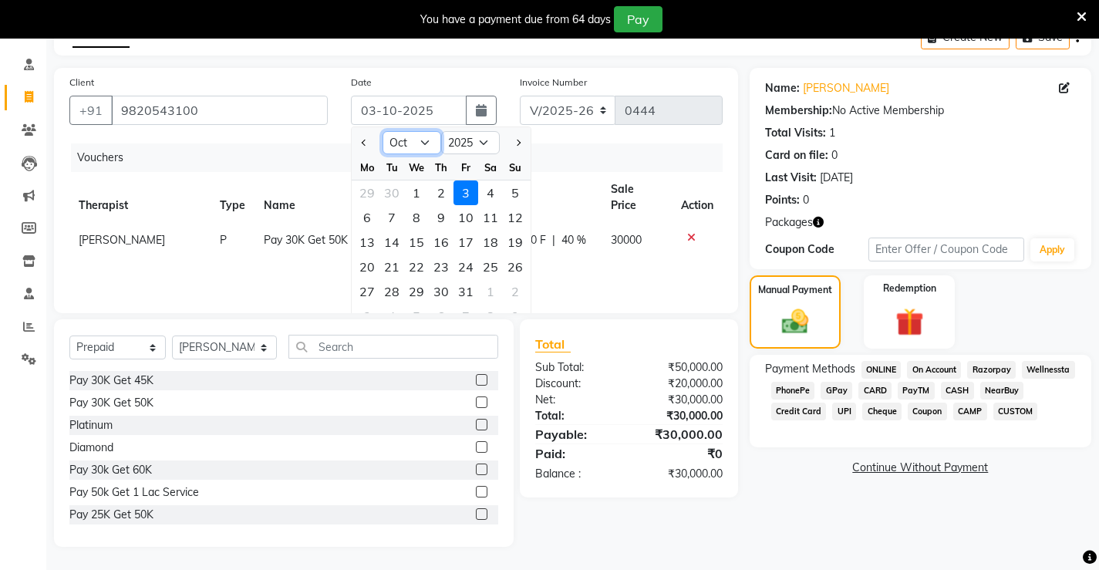
drag, startPoint x: 397, startPoint y: 139, endPoint x: 406, endPoint y: 153, distance: 16.9
click at [397, 139] on select "Jan Feb Mar Apr May Jun Jul Aug Sep Oct Nov Dec" at bounding box center [412, 142] width 59 height 23
select select "9"
click at [383, 131] on select "Jan Feb Mar Apr May Jun Jul Aug Sep Oct Nov Dec" at bounding box center [412, 142] width 59 height 23
click at [493, 270] on div "27" at bounding box center [490, 266] width 25 height 25
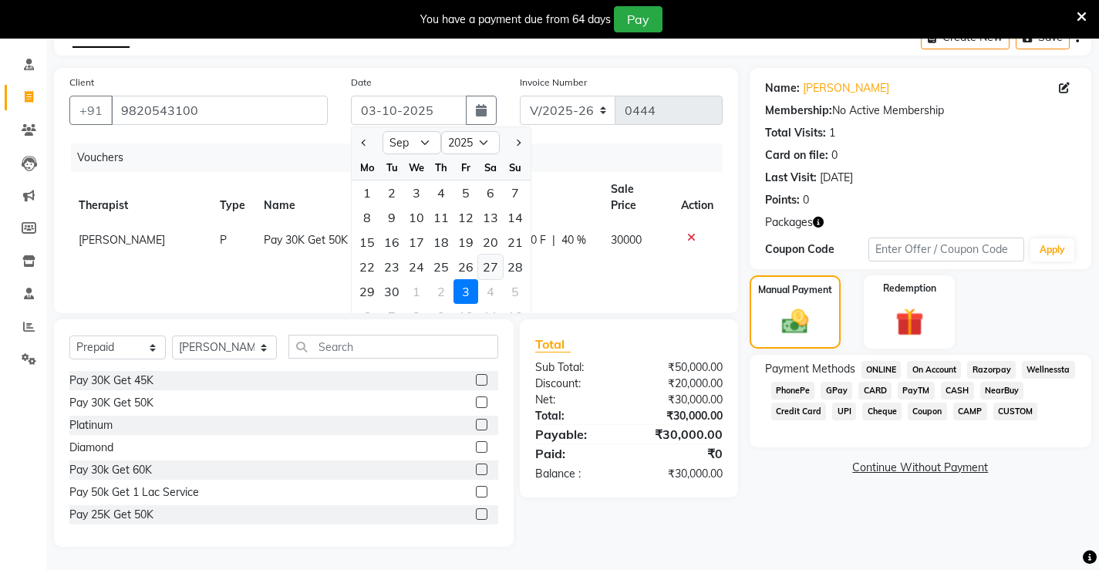
type input "27-09-2025"
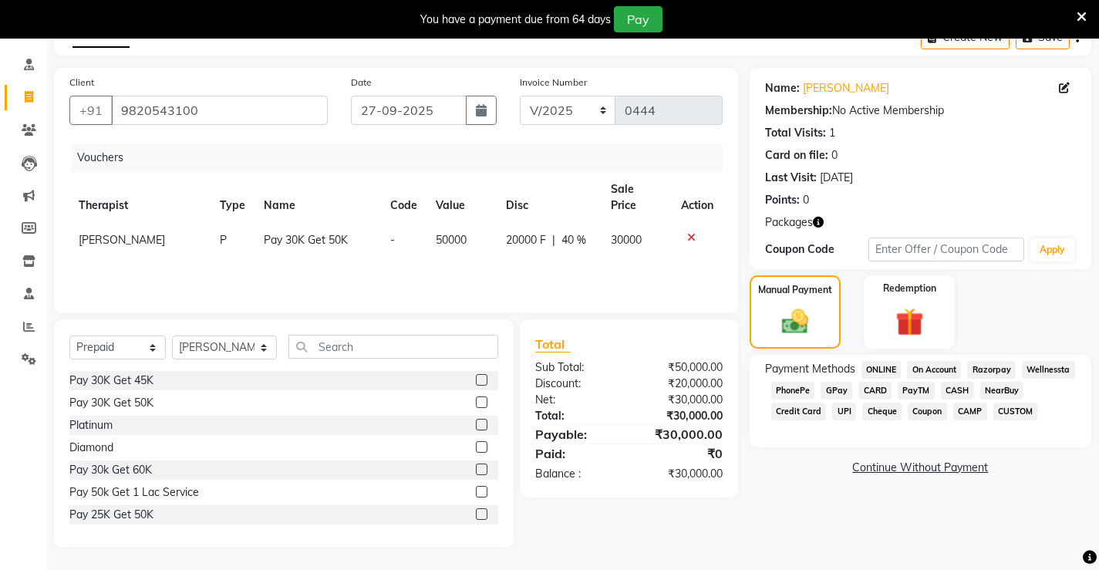
click at [870, 375] on span "ONLINE" at bounding box center [881, 370] width 40 height 18
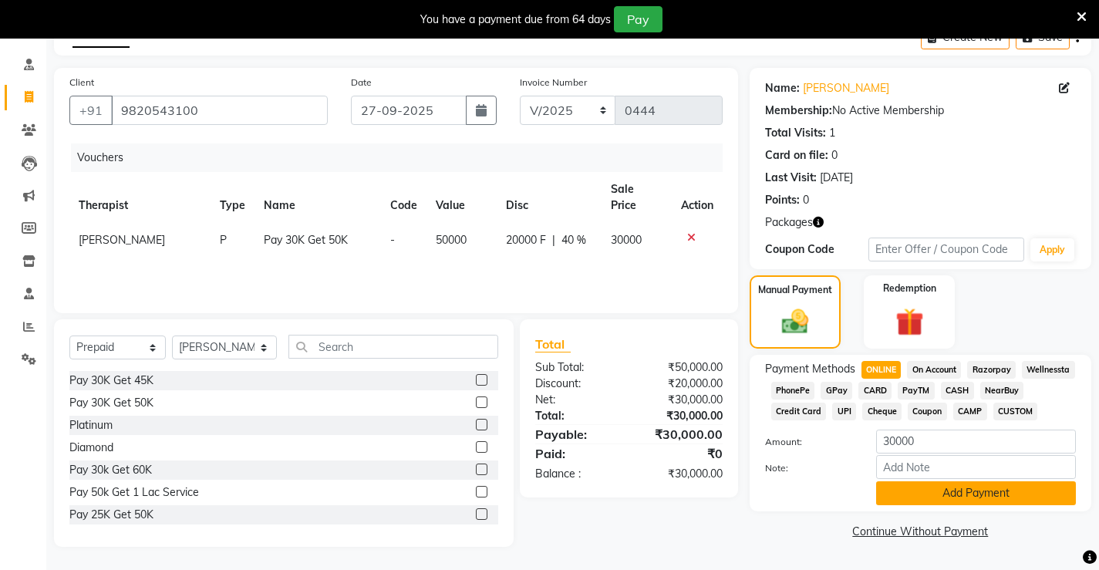
click at [941, 493] on button "Add Payment" at bounding box center [976, 493] width 200 height 24
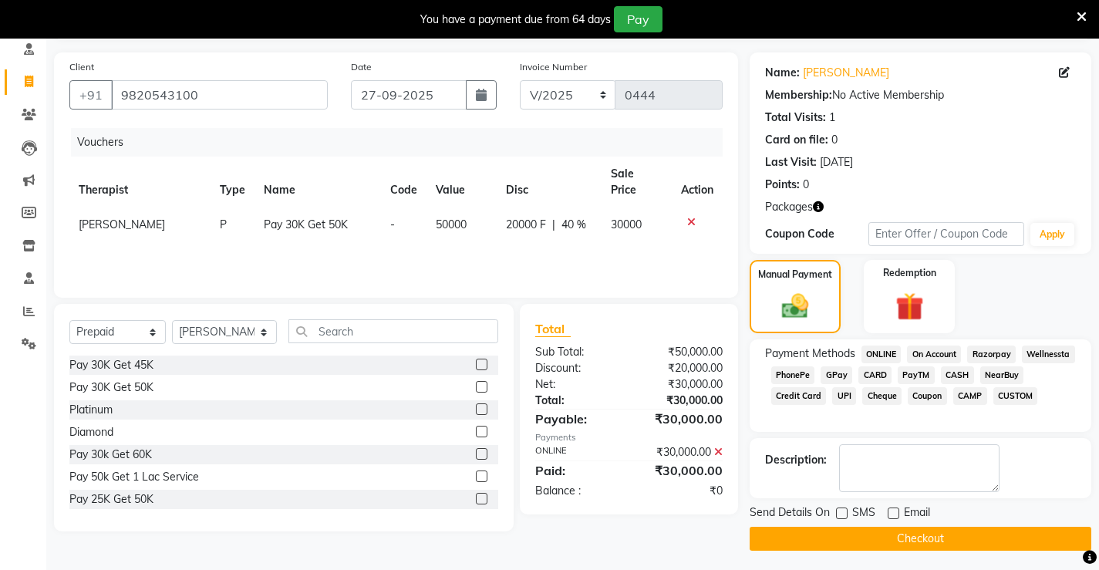
scroll to position [106, 0]
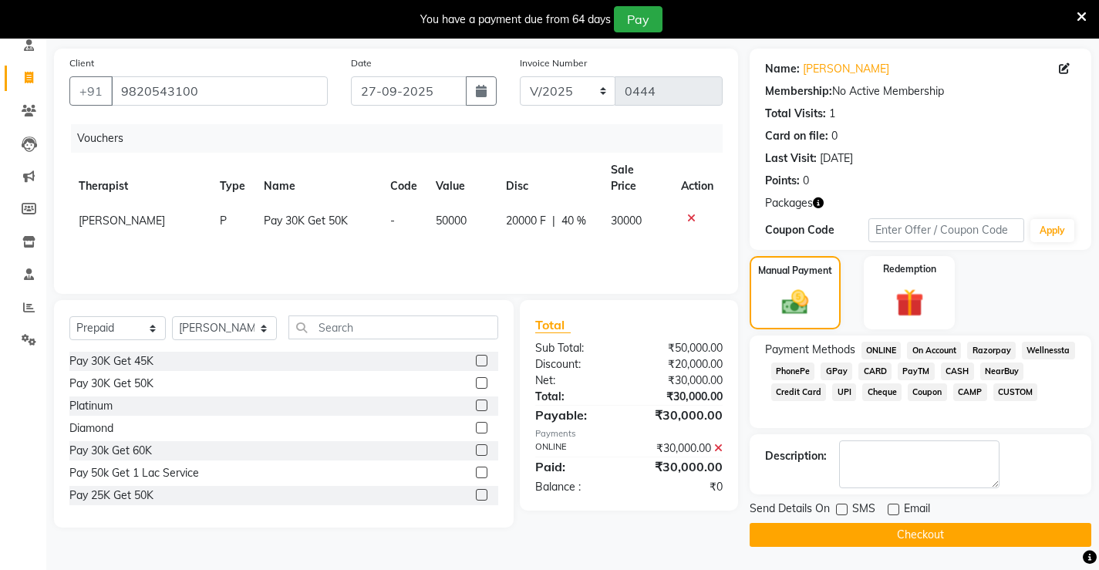
click at [876, 531] on button "Checkout" at bounding box center [921, 535] width 342 height 24
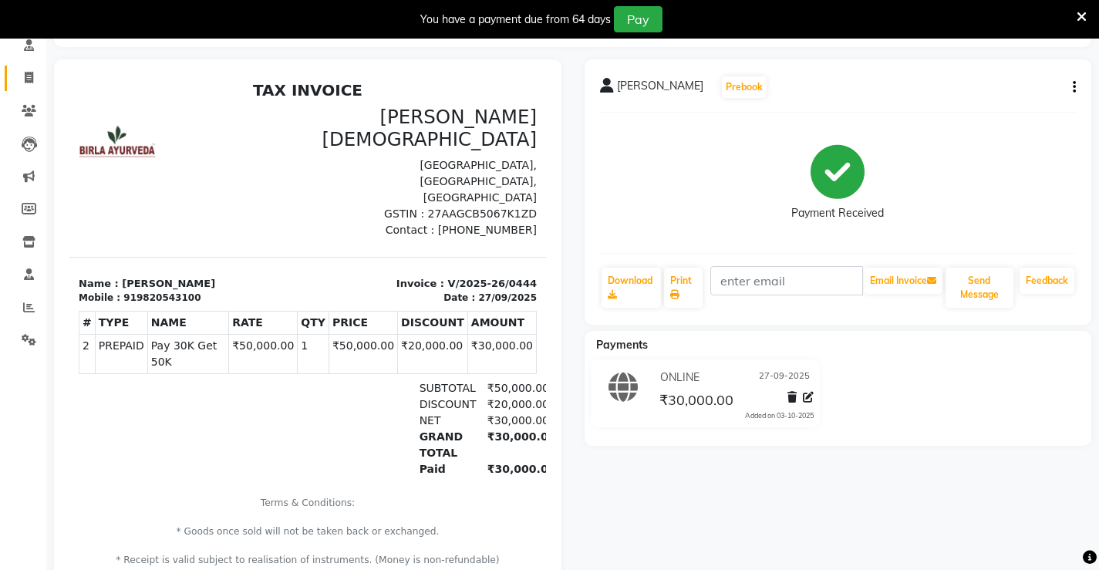
click at [29, 66] on link "Invoice" at bounding box center [23, 78] width 37 height 25
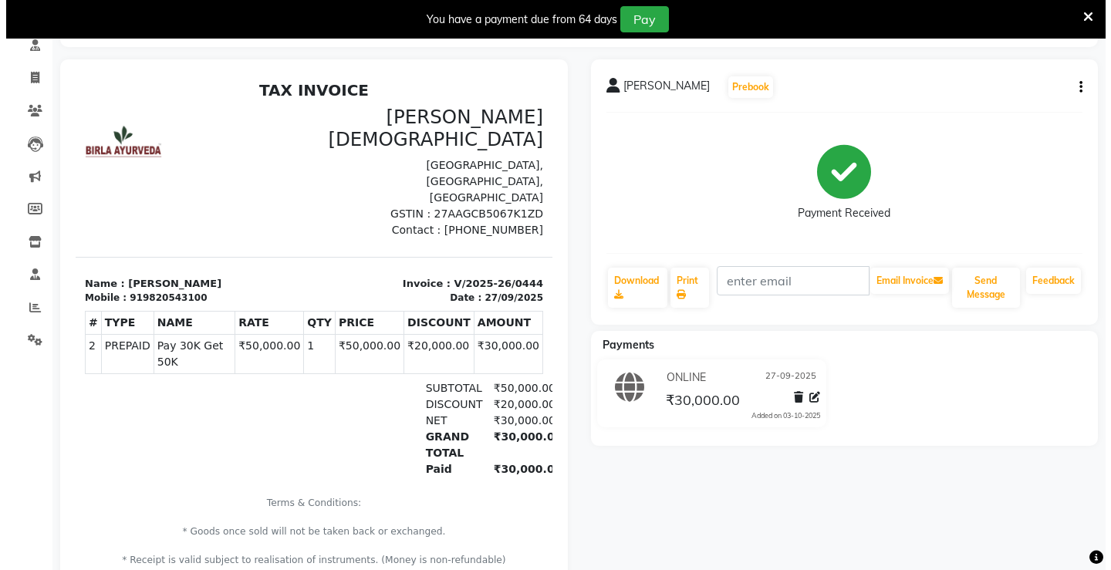
scroll to position [39, 0]
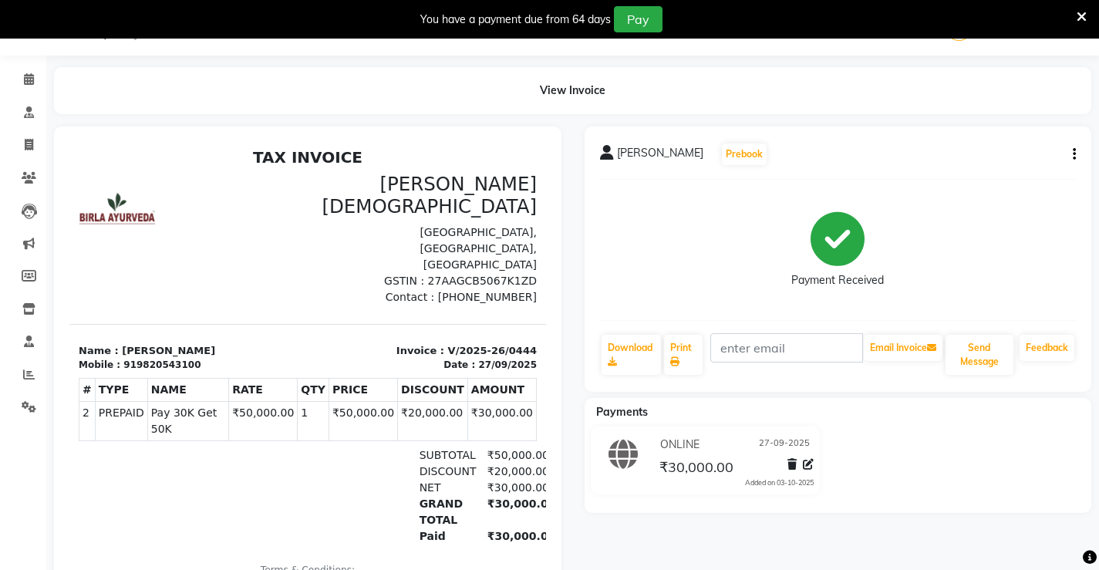
select select "6814"
select select "service"
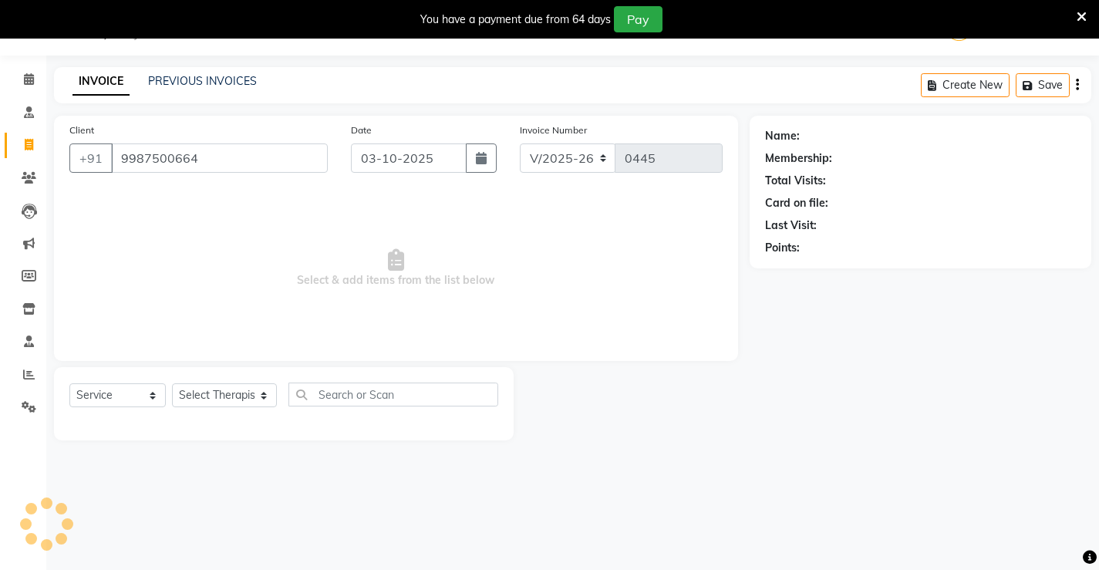
type input "9987500664"
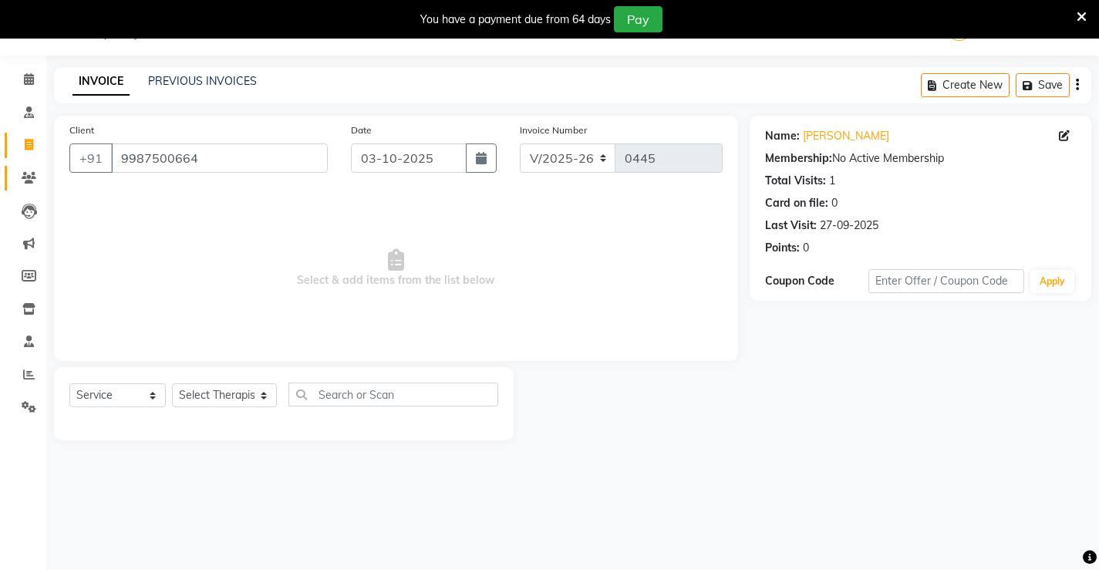
click at [42, 174] on app-home "08047224946 Select Location × Birla Ayurveda, Powai-forest Default Panel My Pan…" at bounding box center [549, 231] width 1099 height 463
click at [32, 174] on icon at bounding box center [29, 178] width 15 height 12
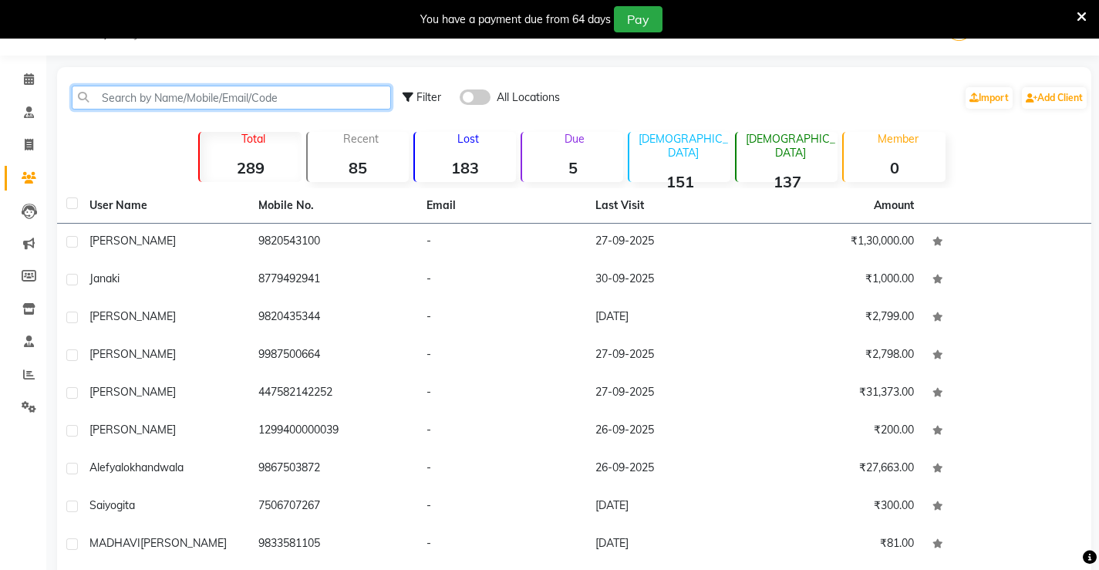
click at [156, 88] on input "text" at bounding box center [231, 98] width 319 height 24
paste input "9987500664"
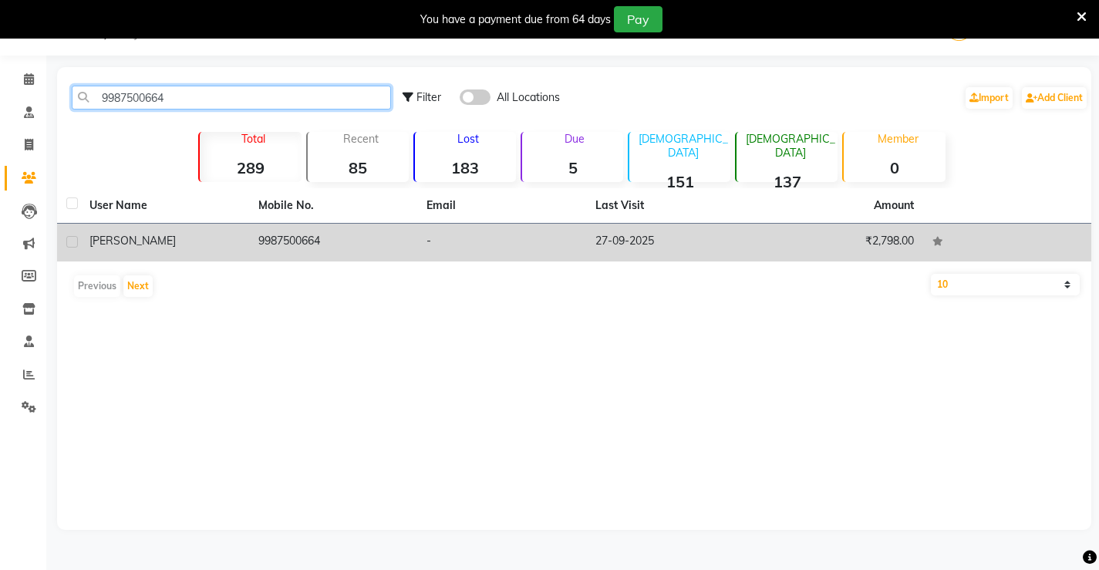
type input "9987500664"
click at [257, 233] on td "9987500664" at bounding box center [333, 243] width 169 height 38
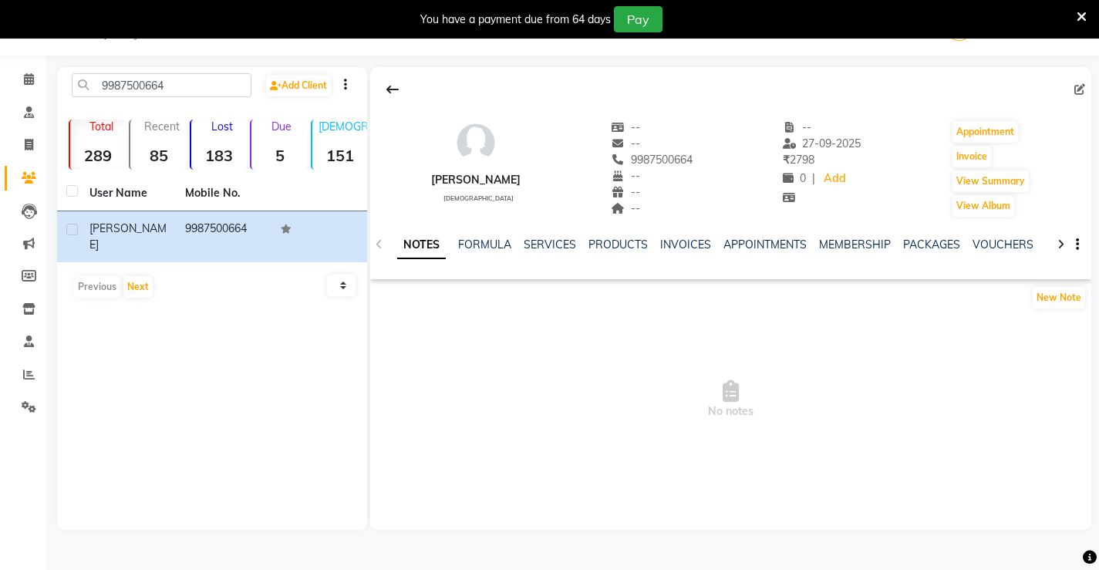
click at [610, 258] on div "NOTES FORMULA SERVICES PRODUCTS INVOICES APPOINTMENTS MEMBERSHIP PACKAGES VOUCH…" at bounding box center [712, 251] width 630 height 29
click at [624, 240] on link "PRODUCTS" at bounding box center [617, 245] width 59 height 14
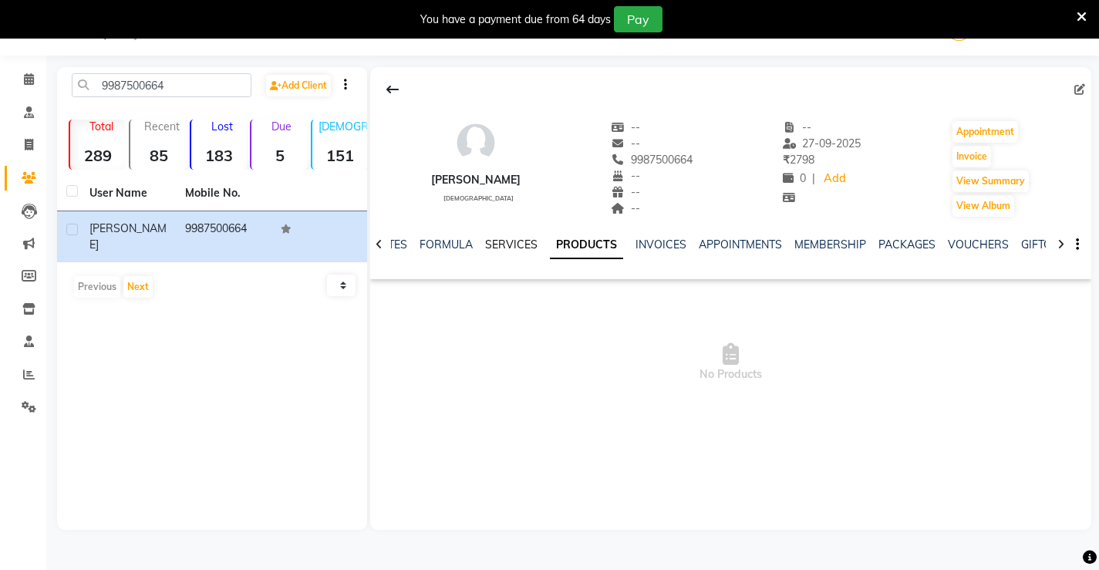
click at [511, 244] on link "SERVICES" at bounding box center [511, 245] width 52 height 14
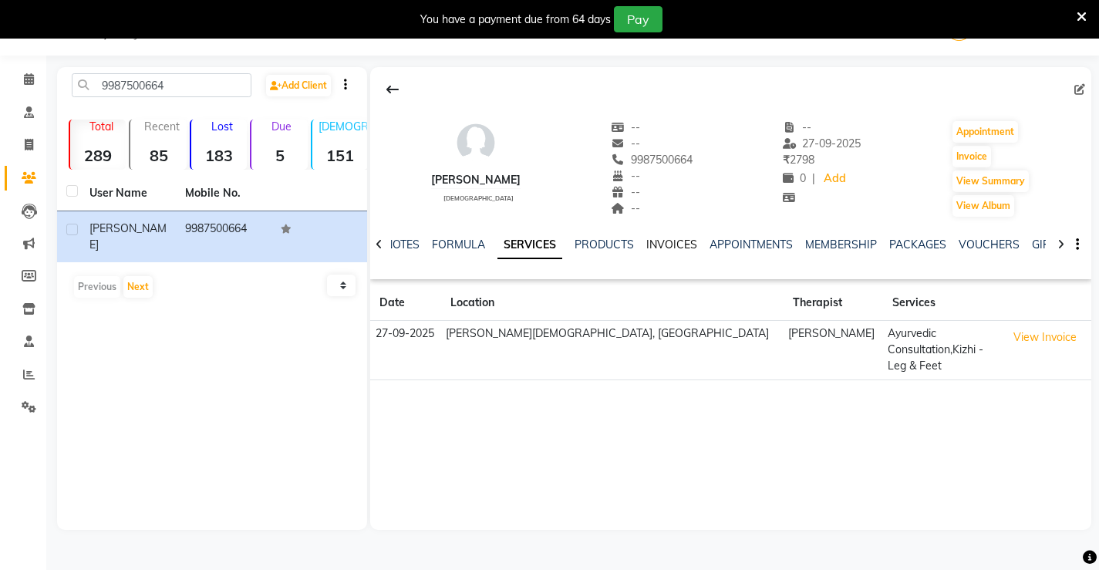
click at [686, 239] on link "INVOICES" at bounding box center [671, 245] width 51 height 14
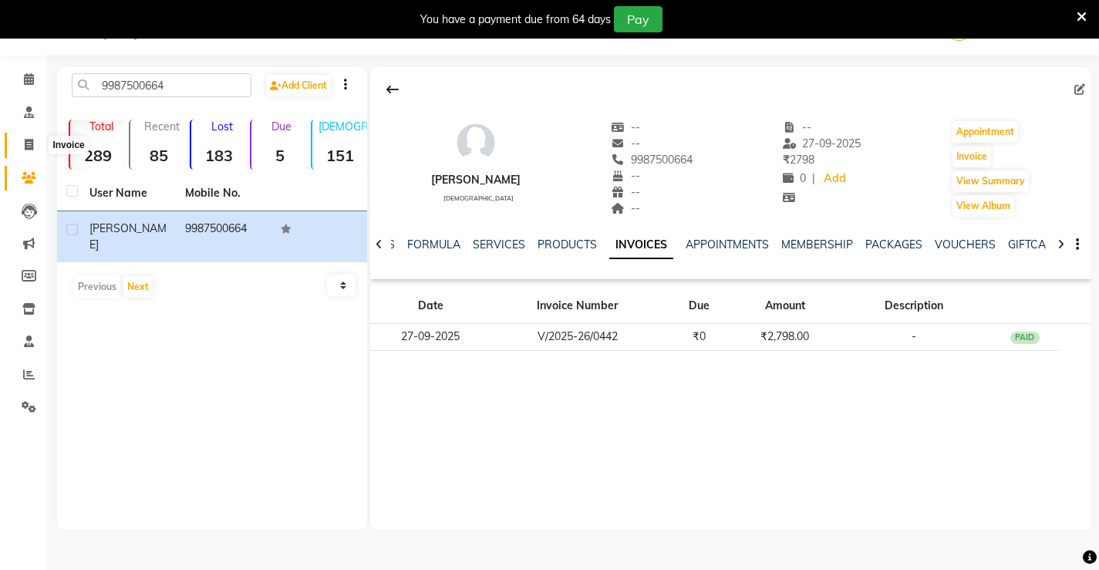
click at [29, 148] on icon at bounding box center [29, 145] width 8 height 12
select select "service"
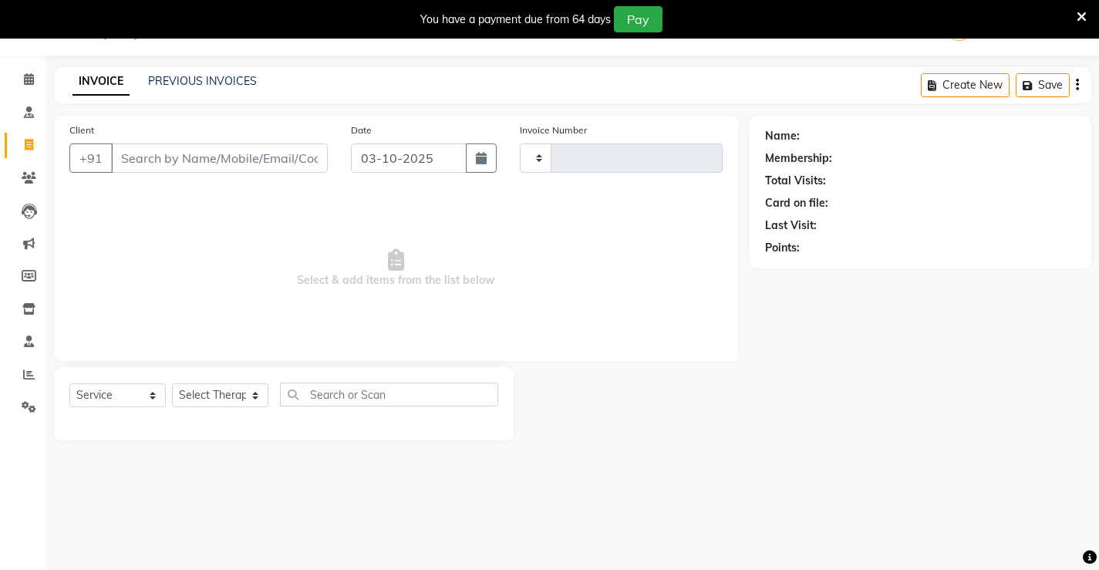
type input "0445"
select select "6814"
type input "8976423777"
click at [22, 128] on li "Consultation" at bounding box center [23, 112] width 46 height 33
click at [318, 159] on span "Add Client" at bounding box center [288, 157] width 61 height 15
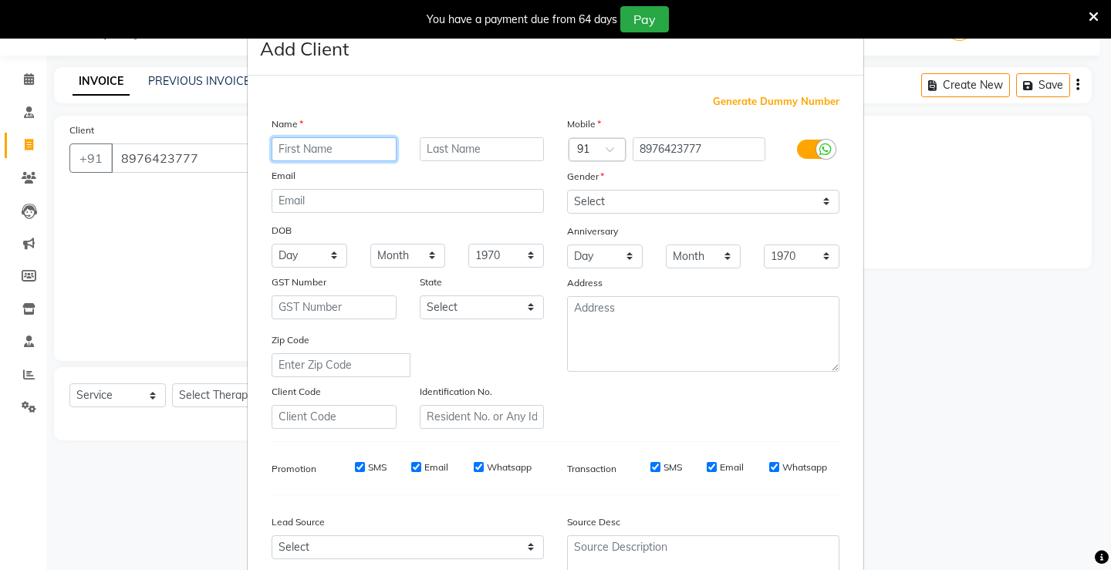
paste input "Rashmi Joshi"
type input "Rashmi Joshi"
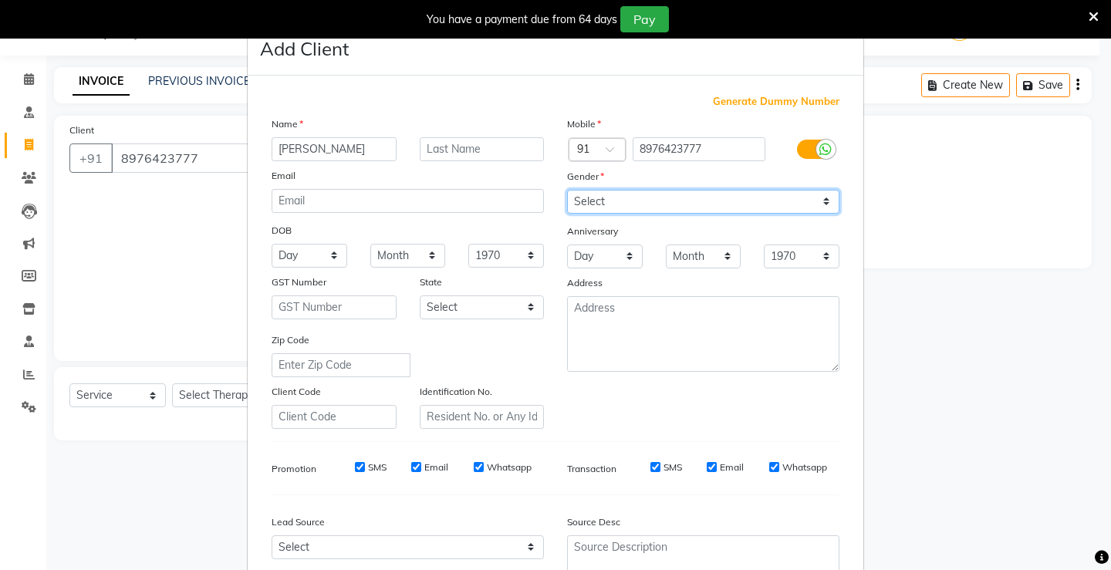
click at [596, 205] on select "Select Male Female Other Prefer Not To Say" at bounding box center [703, 202] width 272 height 24
click at [567, 190] on select "Select Male Female Other Prefer Not To Say" at bounding box center [703, 202] width 272 height 24
click at [750, 212] on select "Select Male Female Other Prefer Not To Say" at bounding box center [703, 202] width 272 height 24
select select "female"
click at [567, 190] on select "Select Male Female Other Prefer Not To Say" at bounding box center [703, 202] width 272 height 24
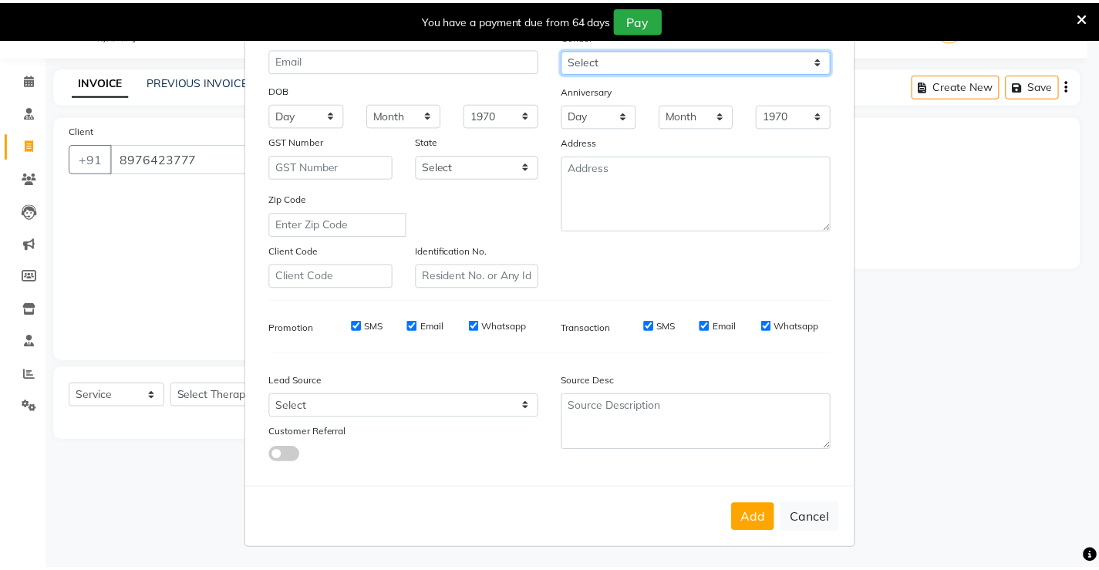
scroll to position [142, 0]
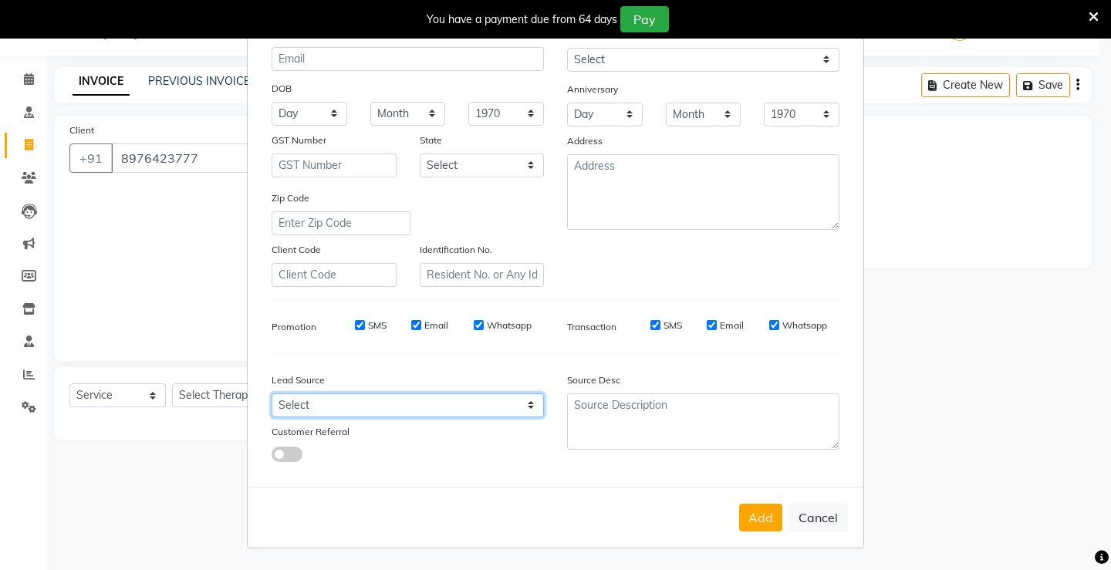
drag, startPoint x: 368, startPoint y: 402, endPoint x: 363, endPoint y: 385, distance: 17.6
click at [368, 402] on select "Select Walk-in Referral Internet Friend Word of Mouth Advertisement Facebook Ju…" at bounding box center [407, 405] width 272 height 24
click at [347, 410] on select "Select Walk-in Referral Internet Friend Word of Mouth Advertisement Facebook Ju…" at bounding box center [407, 405] width 272 height 24
select select "47782"
click at [271, 393] on select "Select Walk-in Referral Internet Friend Word of Mouth Advertisement Facebook Ju…" at bounding box center [407, 405] width 272 height 24
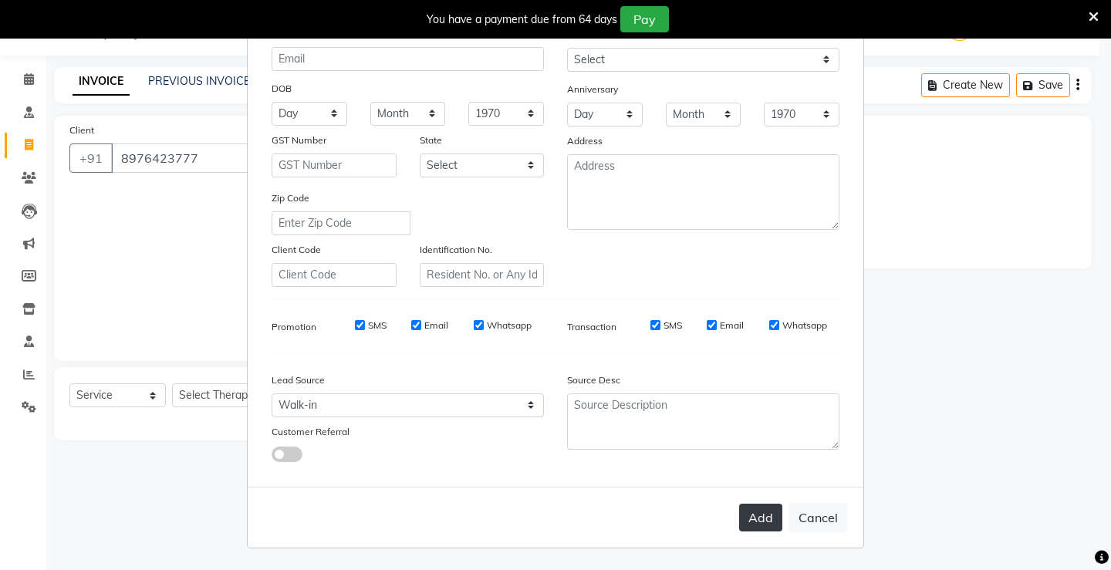
click at [747, 526] on button "Add" at bounding box center [760, 518] width 43 height 28
select select
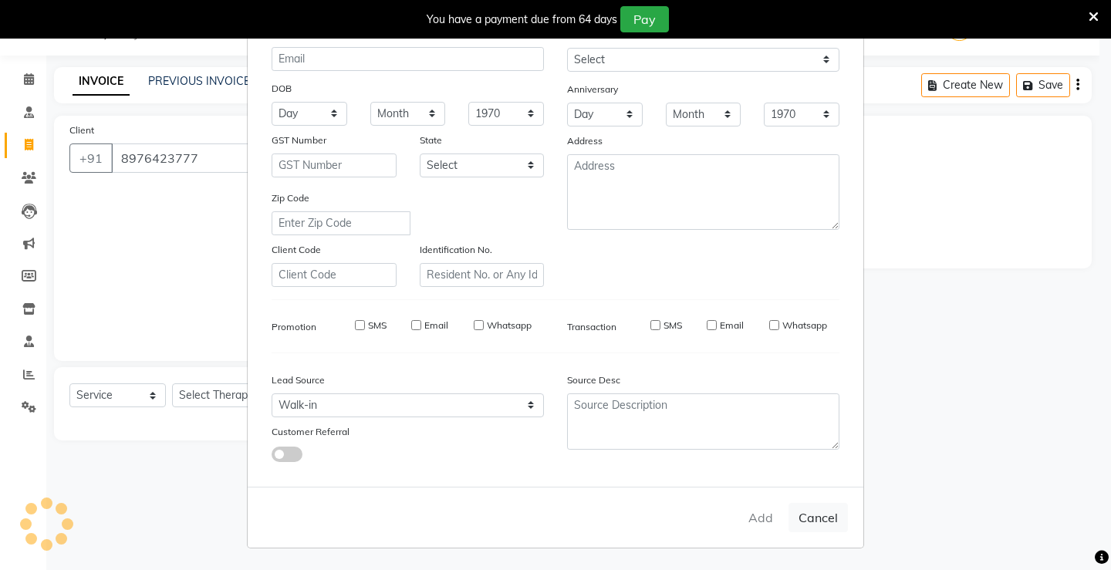
select select
checkbox input "false"
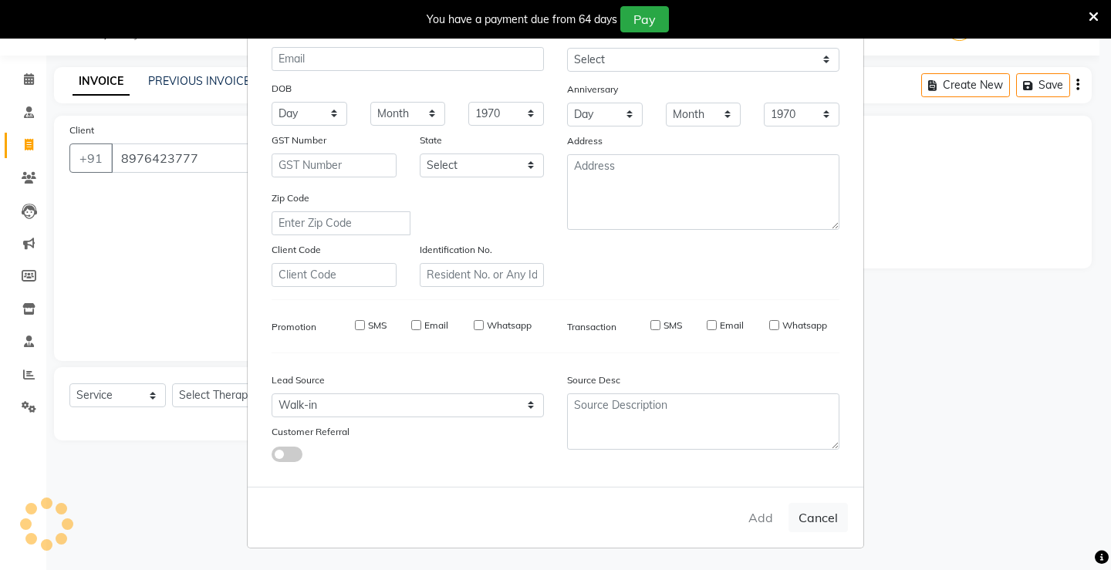
checkbox input "false"
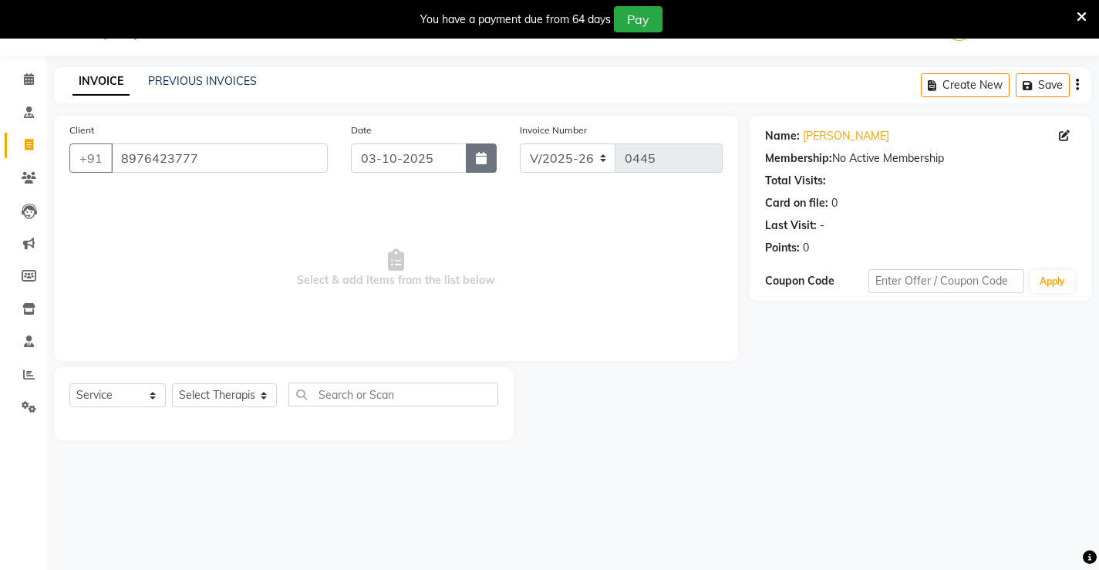
click at [487, 158] on icon "button" at bounding box center [481, 158] width 11 height 12
select select "10"
select select "2025"
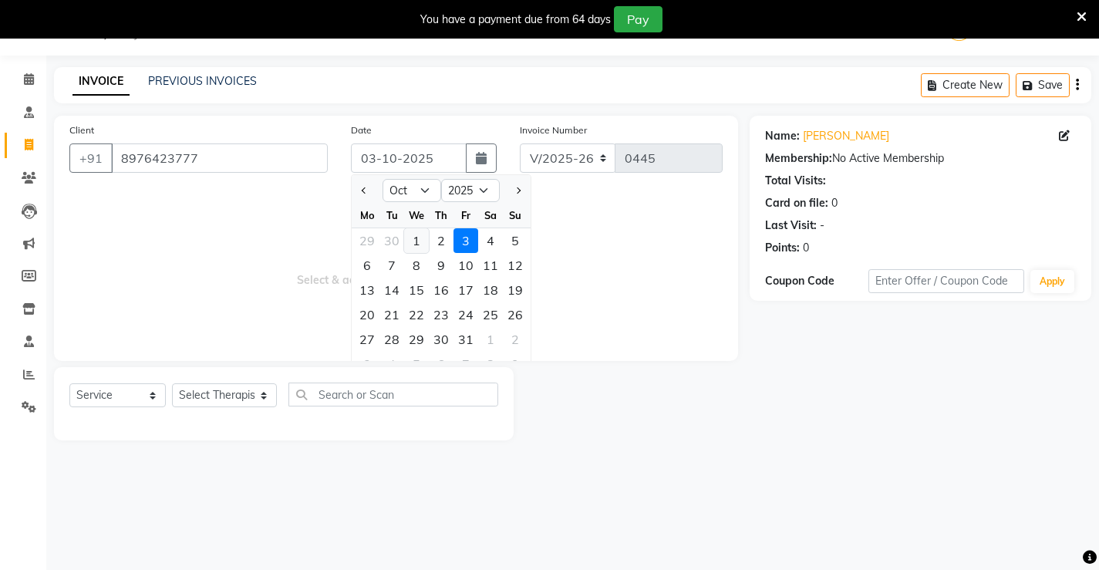
click at [415, 241] on div "1" at bounding box center [416, 240] width 25 height 25
type input "01-10-2025"
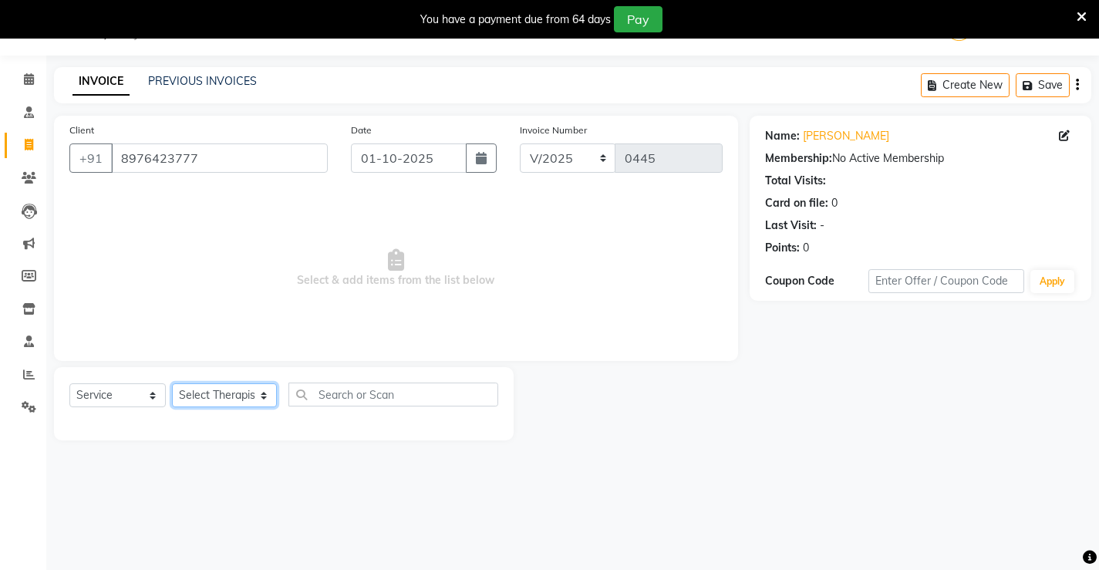
click at [204, 396] on select "Select Therapist Ajith amla Amla Amruta Anita Khatke Anjana Surendra Kalyani Av…" at bounding box center [224, 395] width 105 height 24
select select "88886"
click at [172, 383] on select "Select Therapist Ajith amla Amla Amruta Anita Khatke Anjana Surendra Kalyani Av…" at bounding box center [224, 395] width 105 height 24
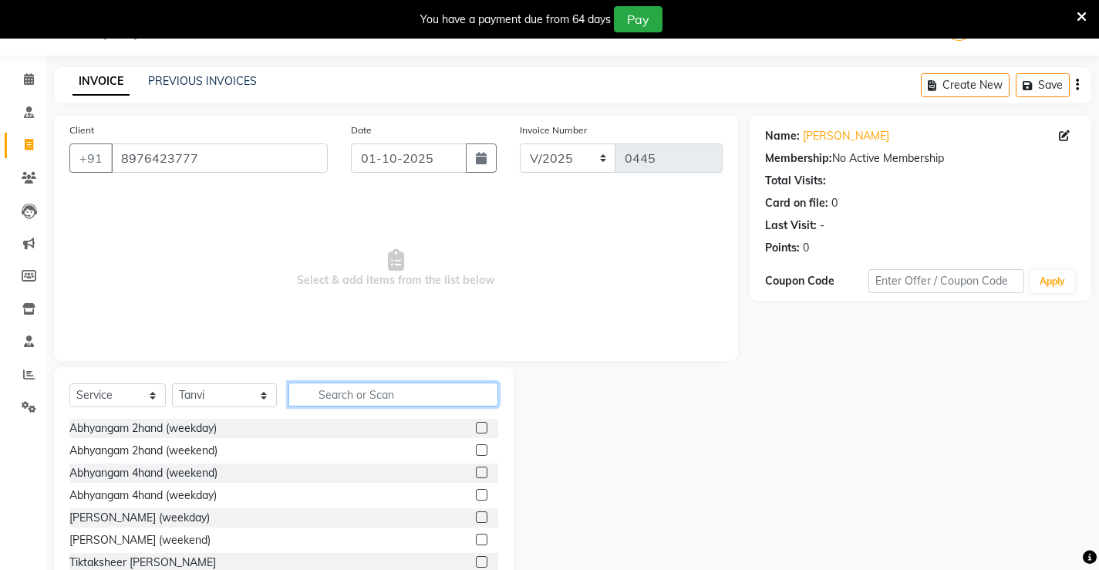
click at [314, 395] on input "text" at bounding box center [393, 395] width 210 height 24
type input "a"
click at [476, 433] on label at bounding box center [482, 428] width 12 height 12
click at [476, 433] on input "checkbox" at bounding box center [481, 428] width 10 height 10
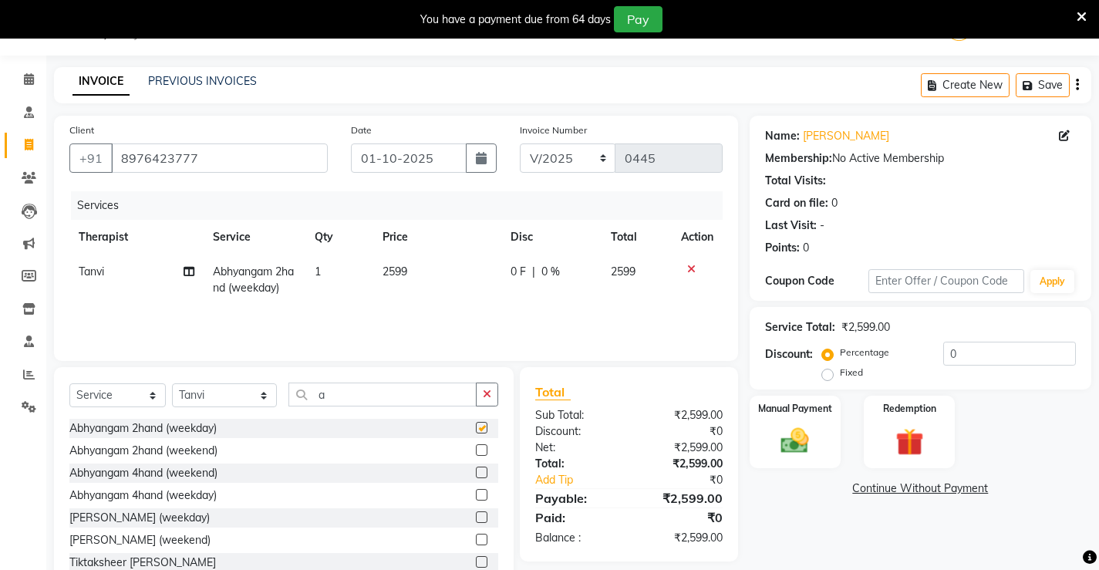
checkbox input "false"
click at [814, 430] on img at bounding box center [794, 440] width 47 height 33
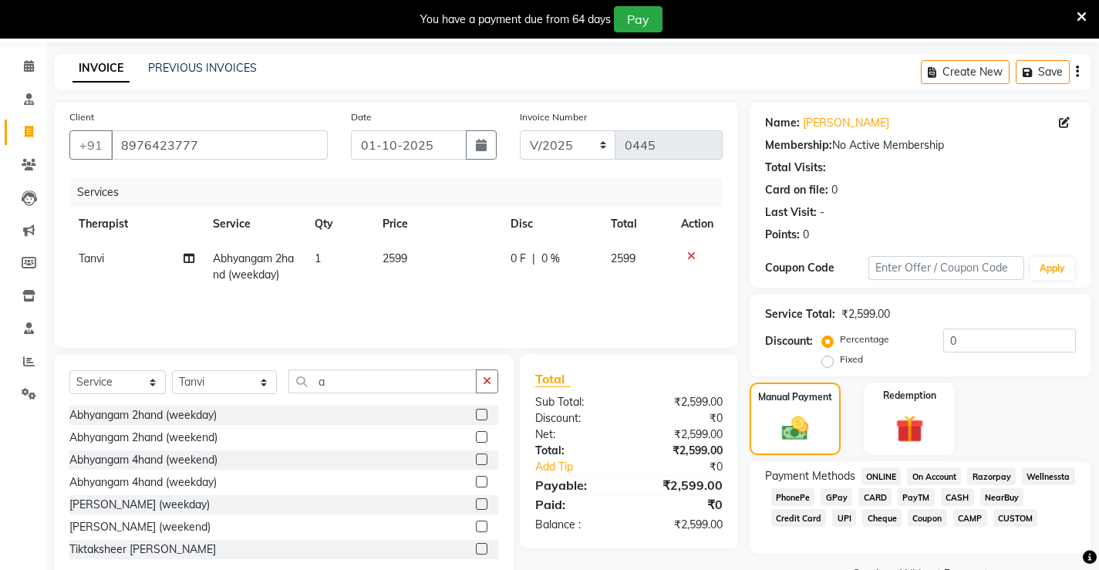
scroll to position [90, 0]
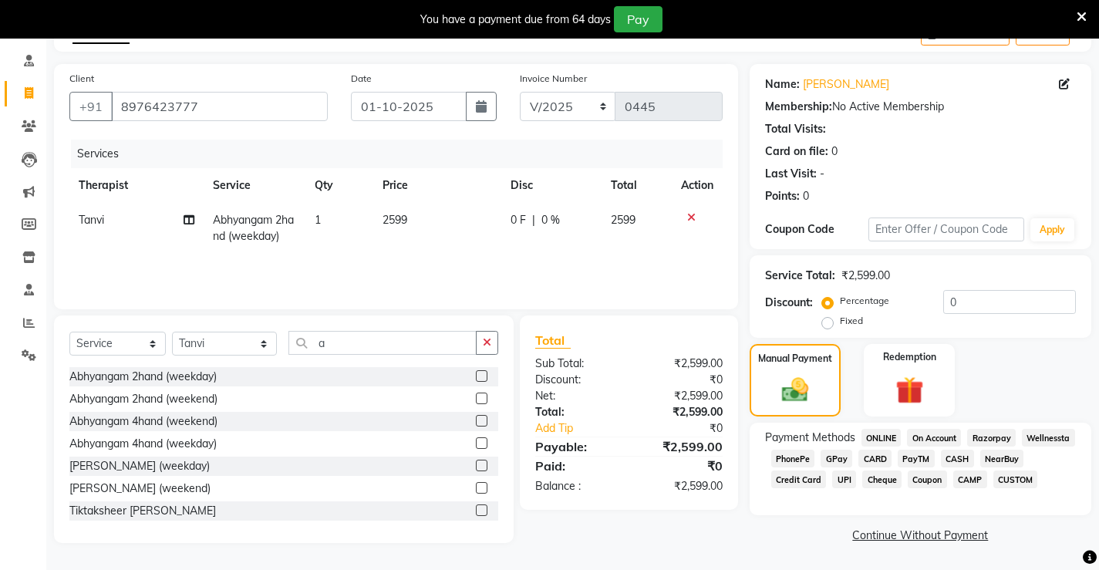
click at [949, 455] on span "CASH" at bounding box center [957, 459] width 33 height 18
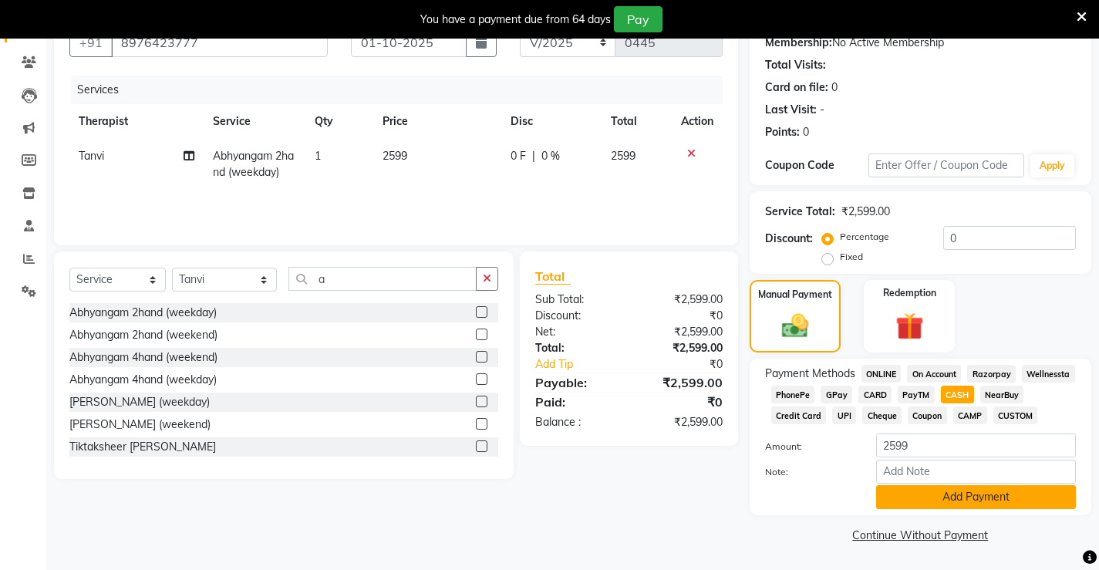
click at [956, 504] on button "Add Payment" at bounding box center [976, 497] width 200 height 24
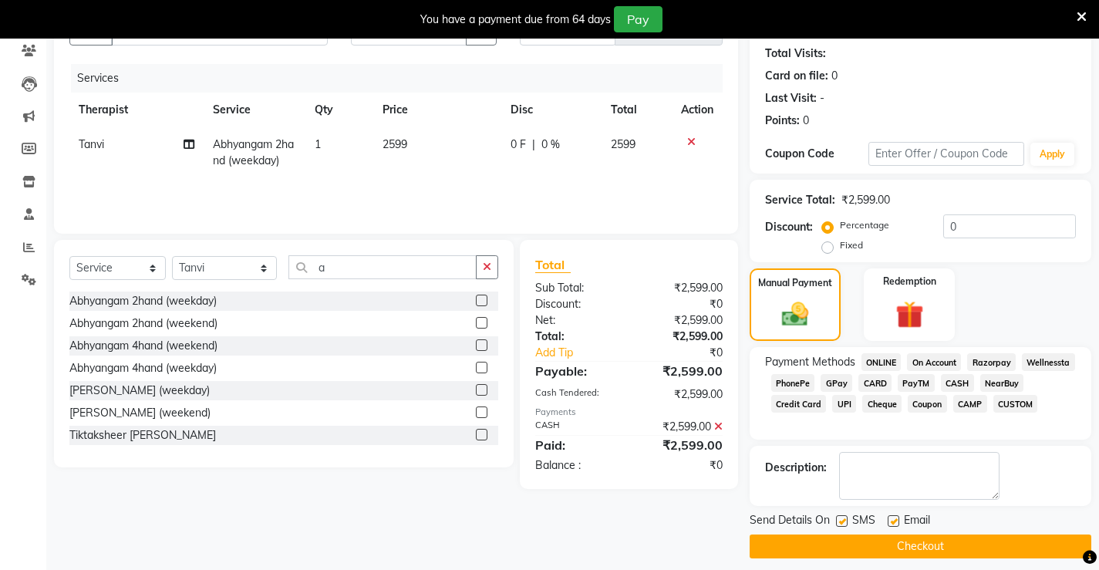
scroll to position [177, 0]
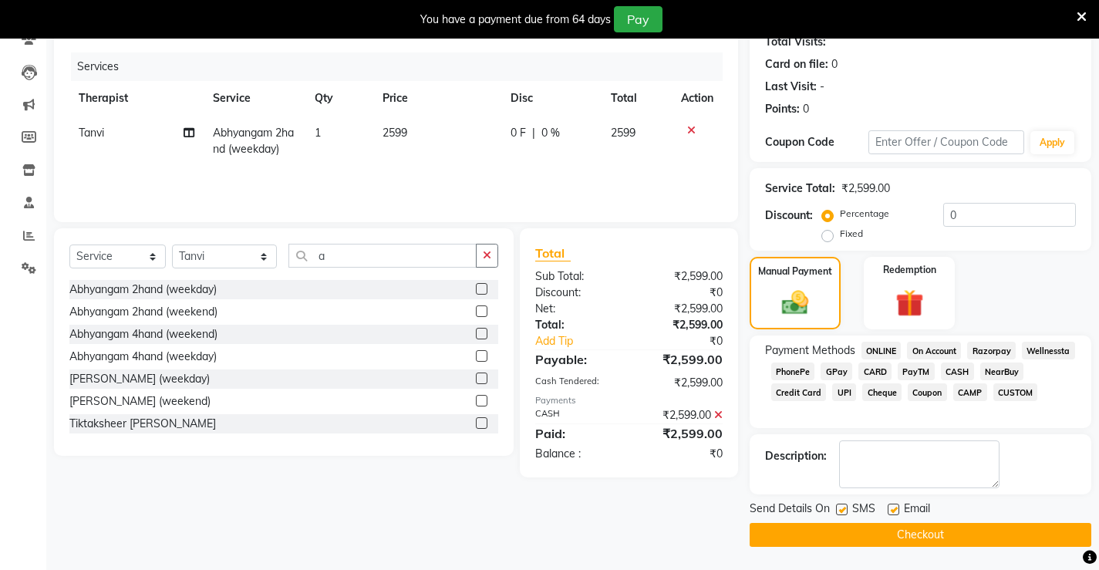
click at [890, 507] on label at bounding box center [894, 510] width 12 height 12
click at [890, 507] on input "checkbox" at bounding box center [893, 510] width 10 height 10
checkbox input "false"
click at [838, 514] on label at bounding box center [842, 510] width 12 height 12
click at [838, 514] on input "checkbox" at bounding box center [841, 510] width 10 height 10
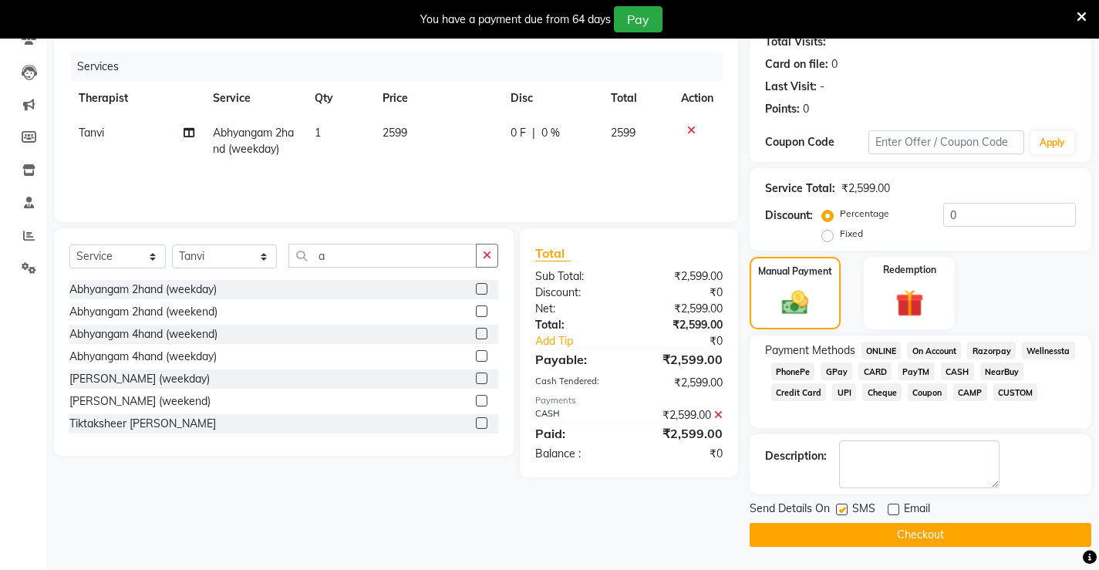
checkbox input "false"
click at [858, 530] on button "Checkout" at bounding box center [921, 535] width 342 height 24
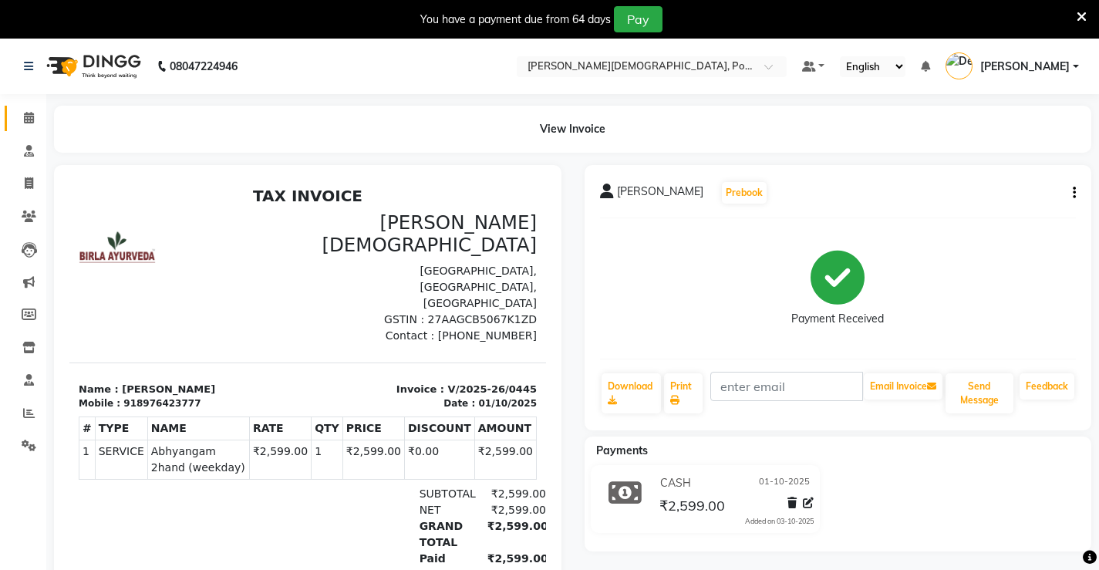
click at [21, 130] on link "Calendar" at bounding box center [23, 118] width 37 height 25
click at [22, 126] on span at bounding box center [28, 119] width 27 height 18
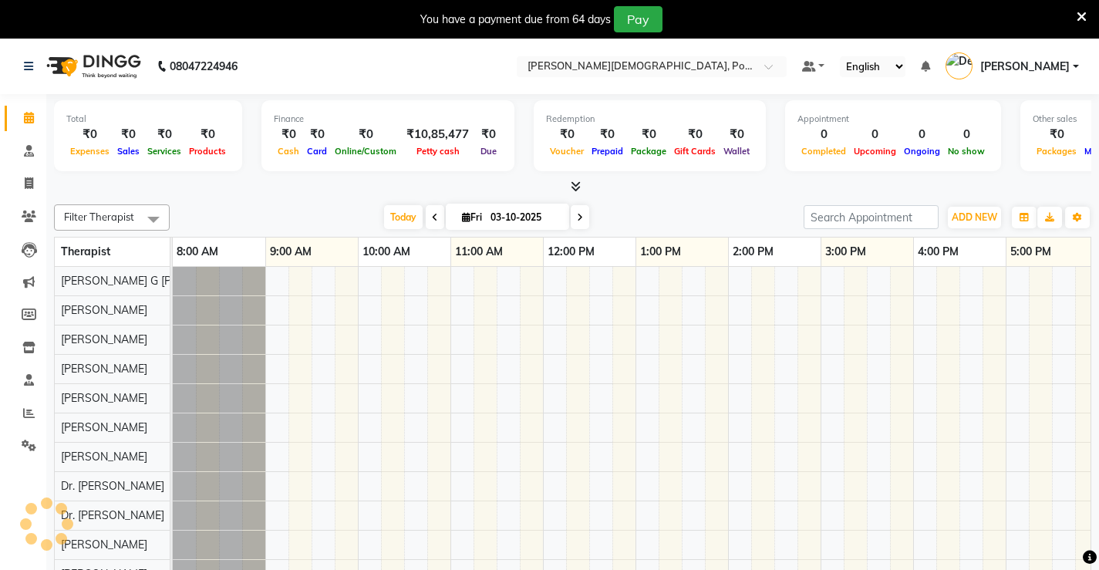
scroll to position [21, 0]
